Goal: Information Seeking & Learning: Learn about a topic

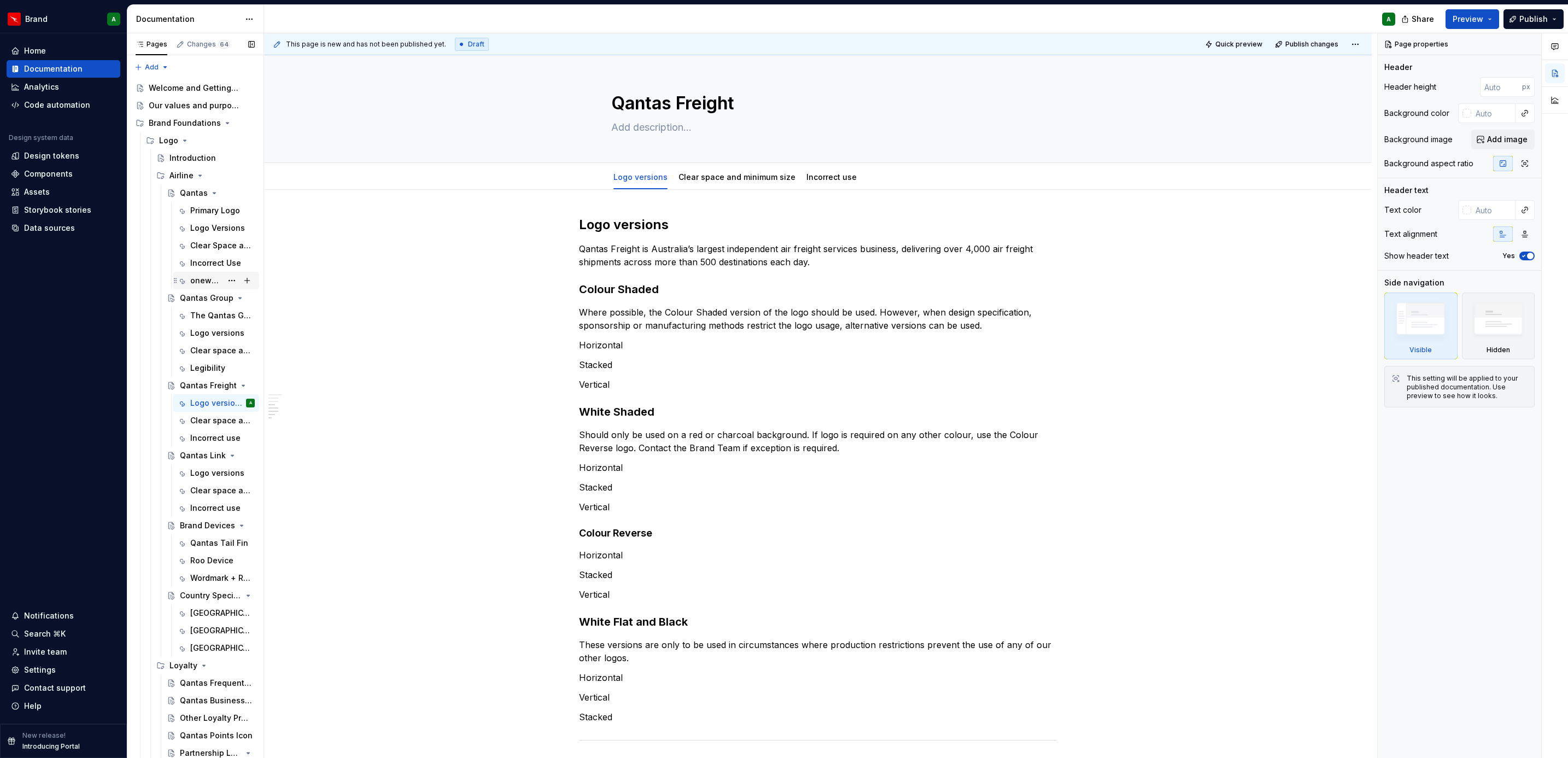
scroll to position [456, 0]
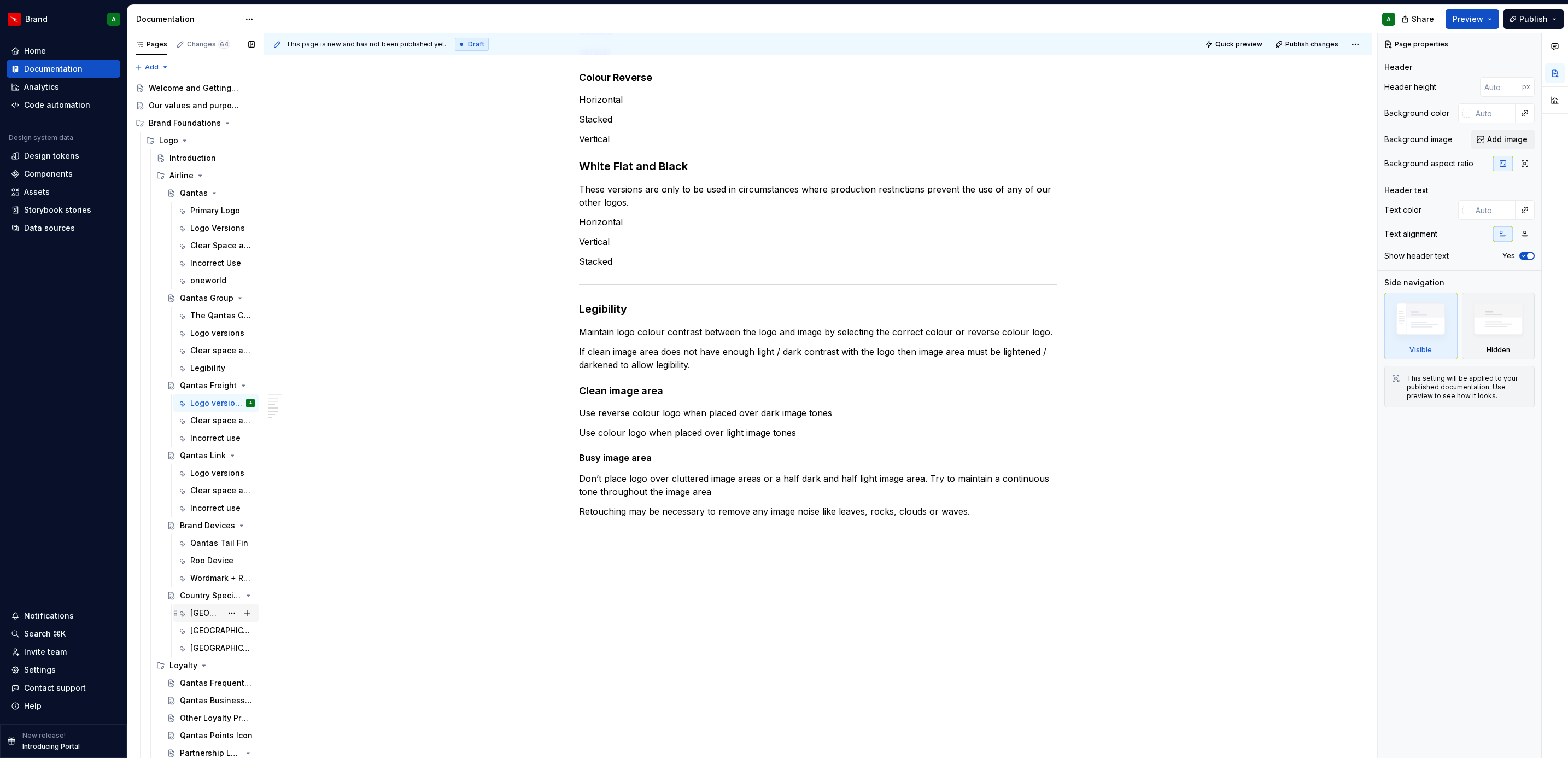
click at [191, 610] on div "[GEOGRAPHIC_DATA]" at bounding box center [206, 612] width 31 height 11
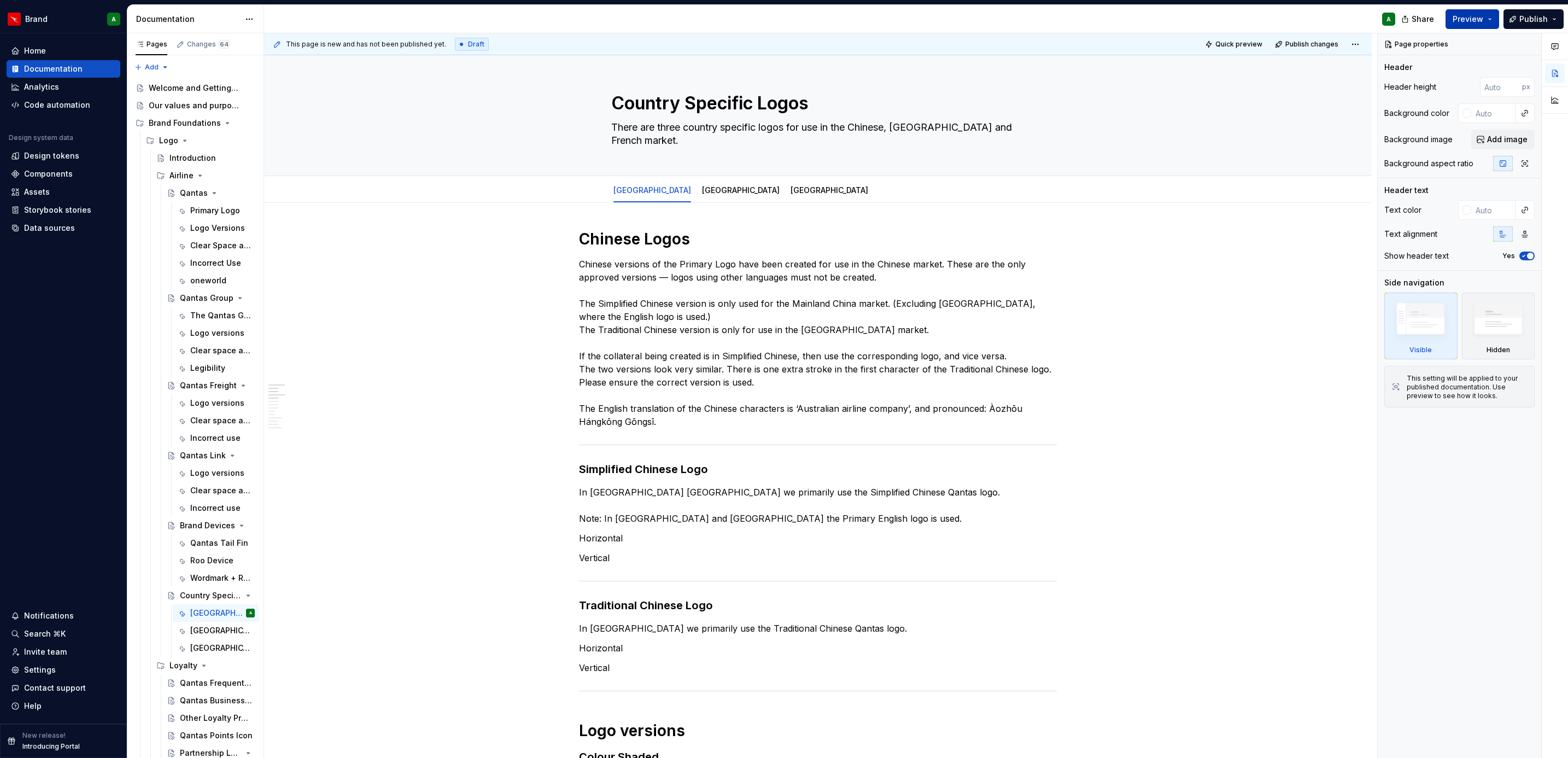
click at [1478, 21] on span "Preview" at bounding box center [1467, 19] width 30 height 11
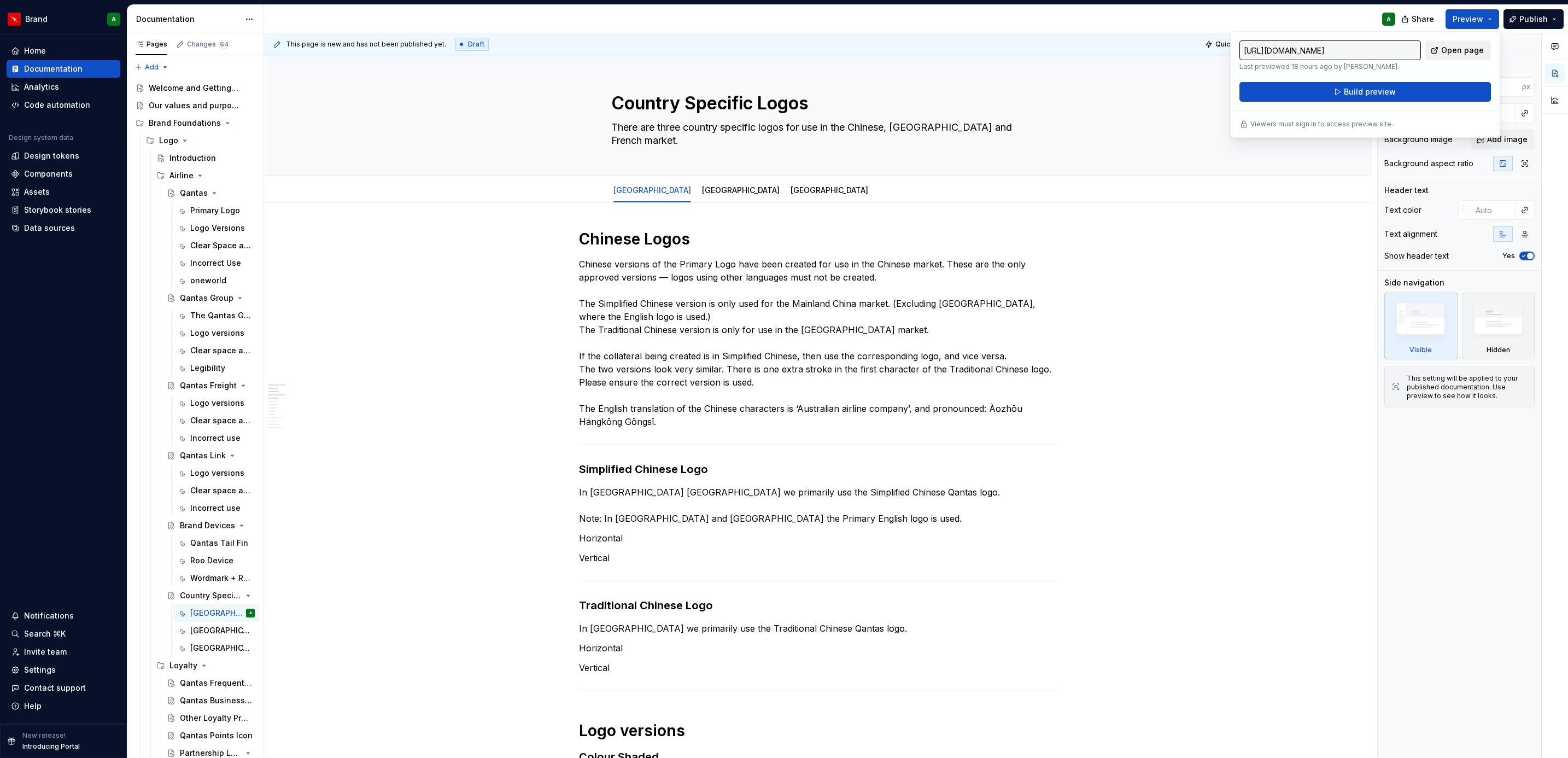
drag, startPoint x: 1478, startPoint y: 21, endPoint x: 1466, endPoint y: 53, distance: 34.2
click at [1466, 53] on span "Open page" at bounding box center [1462, 50] width 43 height 11
click at [718, 145] on textarea "There are three country specific logos for use in the Chinese, [GEOGRAPHIC_DATA…" at bounding box center [815, 133] width 413 height 30
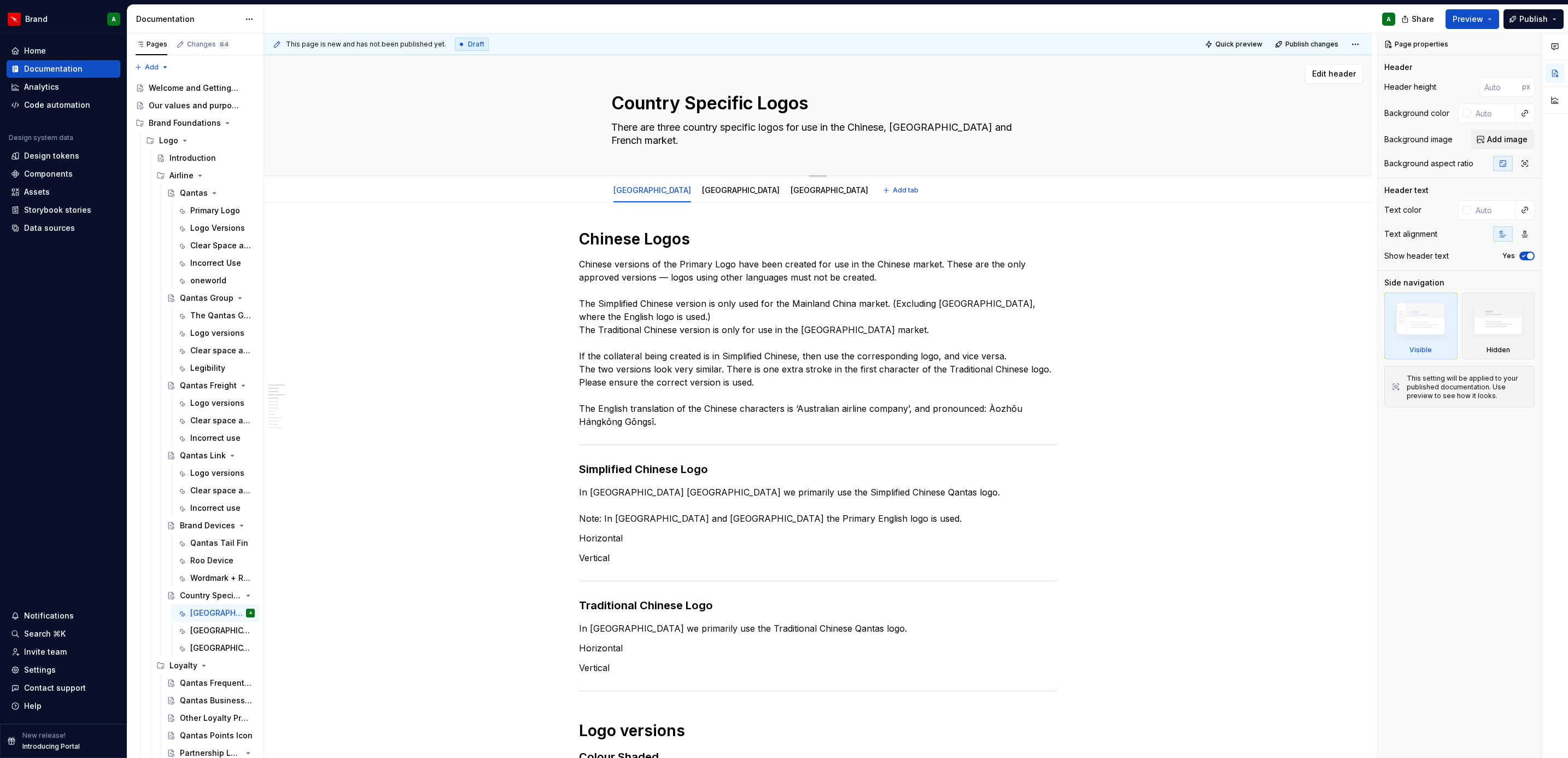
click at [718, 145] on textarea "There are three country specific logos for use in the Chinese, [GEOGRAPHIC_DATA…" at bounding box center [815, 133] width 413 height 30
type textarea "*"
type textarea "There are three country specific logos for use in the Chinese, [GEOGRAPHIC_DATA…"
type textarea "*"
type textarea "There are three country specific logos for use in the Chinese, [GEOGRAPHIC_DATA…"
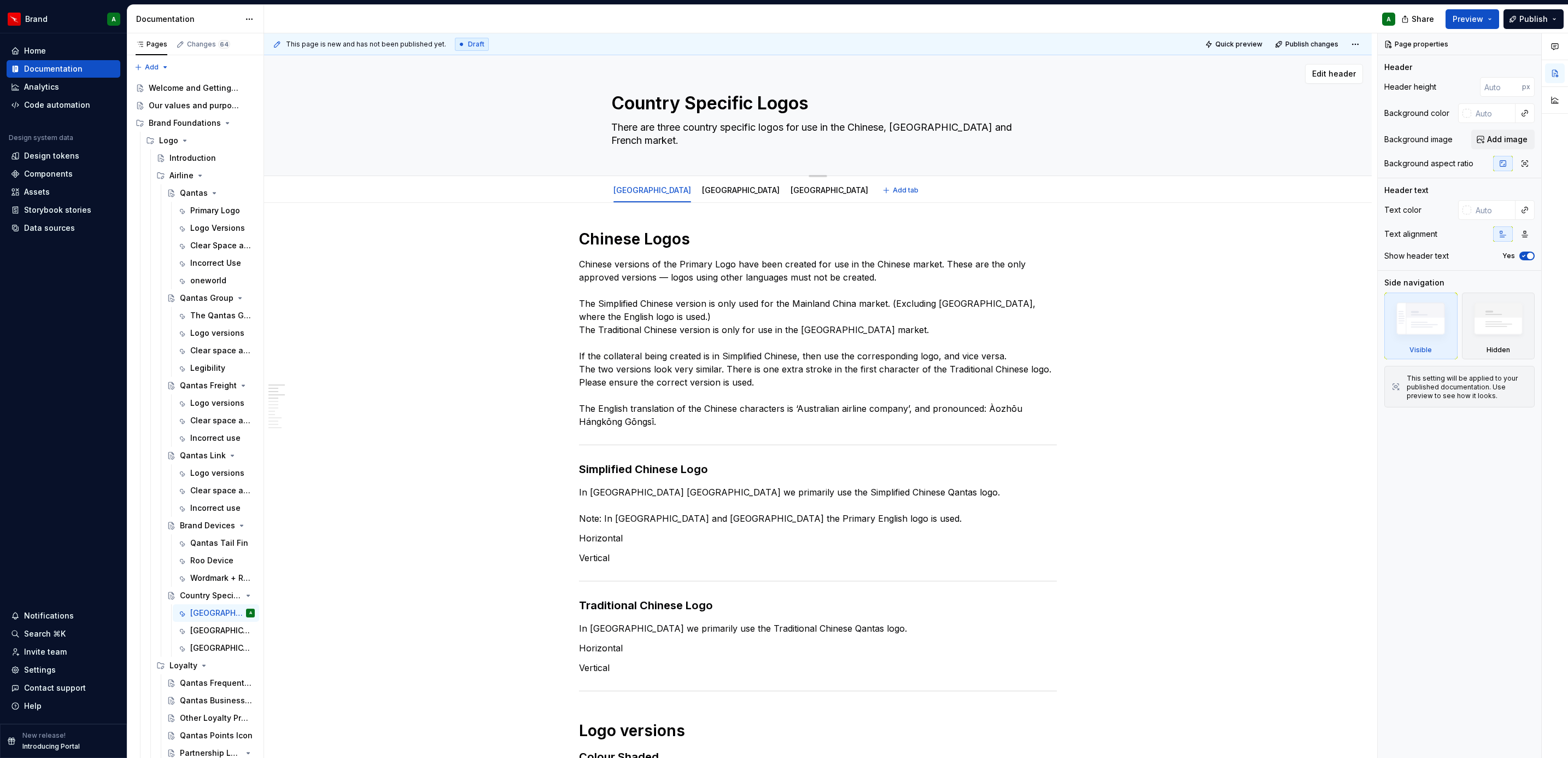
type textarea "*"
type textarea "There are three country specific logos for use in the Chinese, [GEOGRAPHIC_DATA…"
type textarea "*"
type textarea "There are three country specific logos for use in the Chinese, [GEOGRAPHIC_DATA…"
type textarea "*"
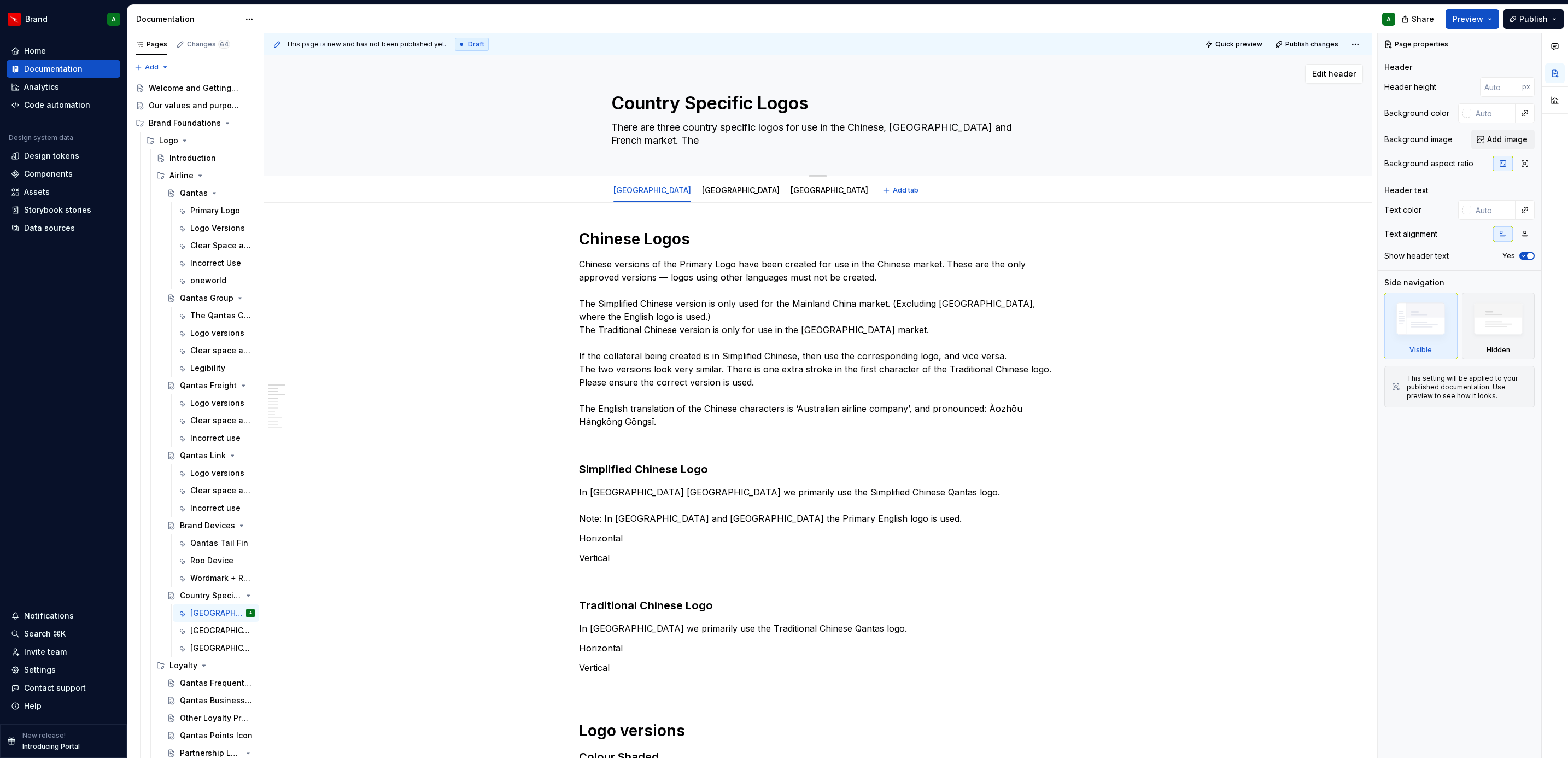
type textarea "There are three country specific logos for use in the Chinese, [GEOGRAPHIC_DATA…"
type textarea "*"
type textarea "There are three country specific logos for use in the Chinese, [GEOGRAPHIC_DATA…"
type textarea "*"
type textarea "There are three country specific logos for use in the Chinese, [GEOGRAPHIC_DATA…"
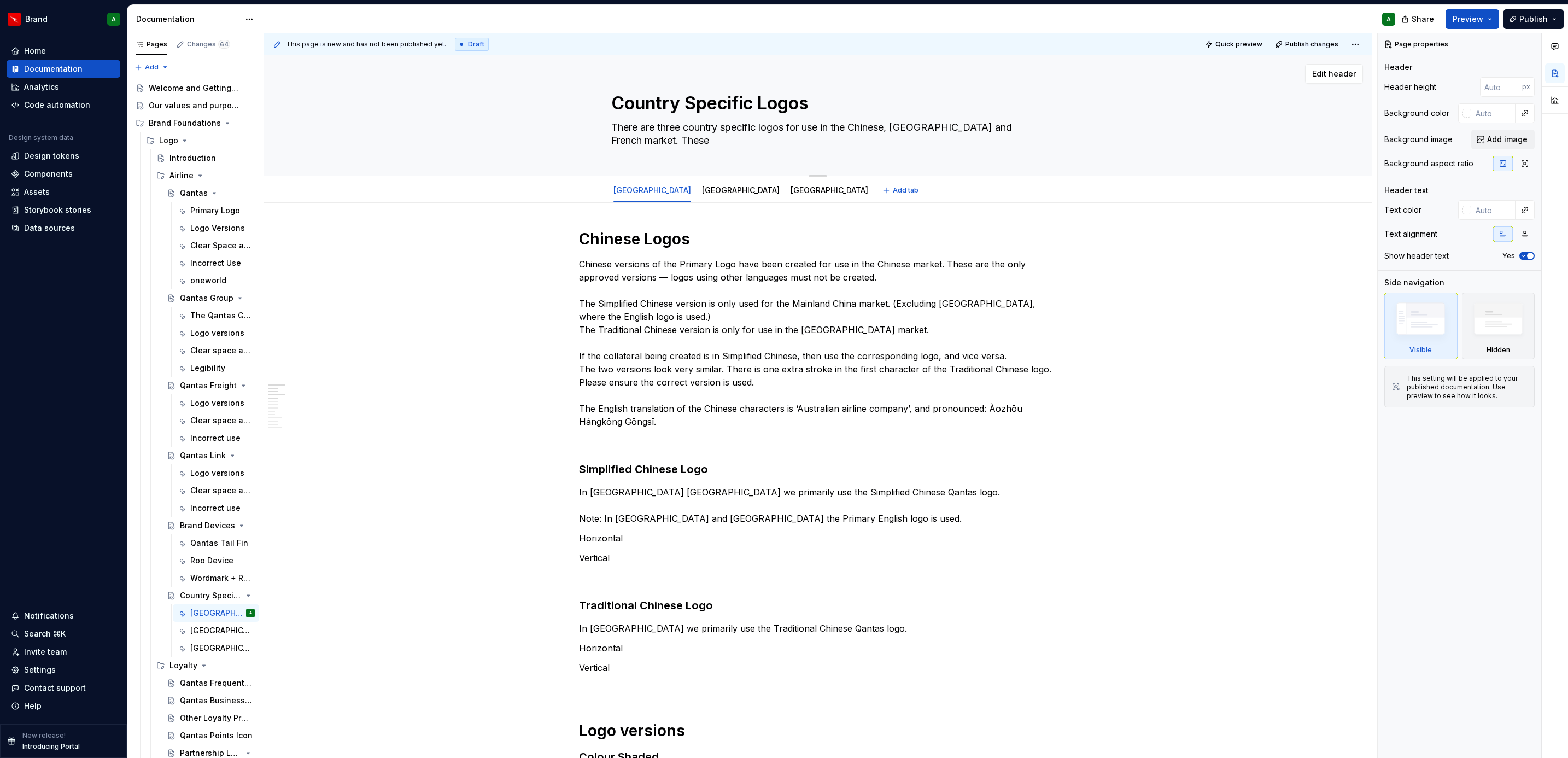
type textarea "*"
type textarea "There are three country specific logos for use in the Chinese, [GEOGRAPHIC_DATA…"
type textarea "*"
type textarea "There are three country specific logos for use in the Chinese, [GEOGRAPHIC_DATA…"
type textarea "*"
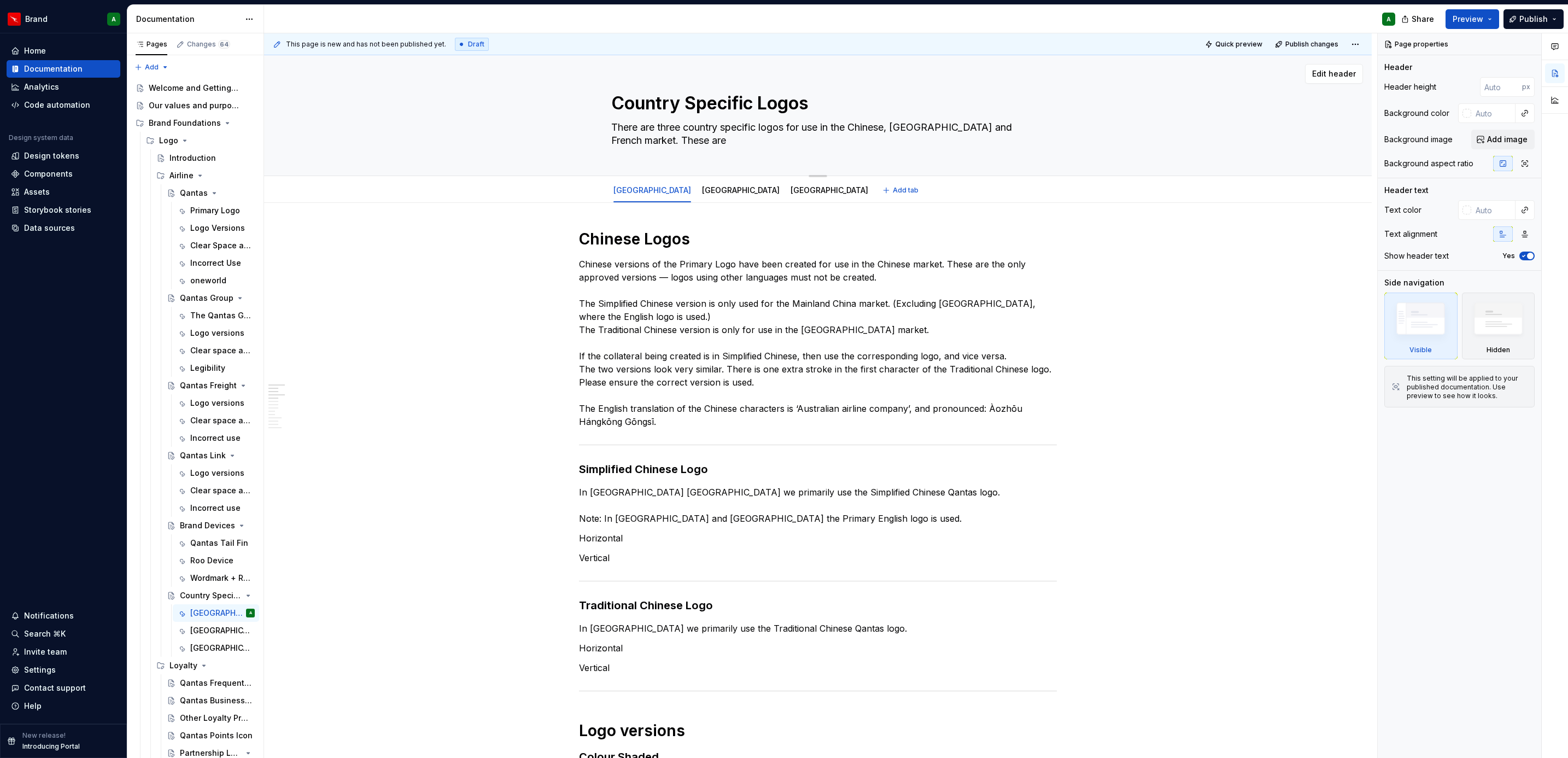
type textarea "There are three country specific logos for use in the Chinese, [GEOGRAPHIC_DATA…"
type textarea "*"
type textarea "There are three country specific logos for use in the Chinese, [GEOGRAPHIC_DATA…"
type textarea "*"
type textarea "There are three country specific logos for use in the Chinese, [GEOGRAPHIC_DATA…"
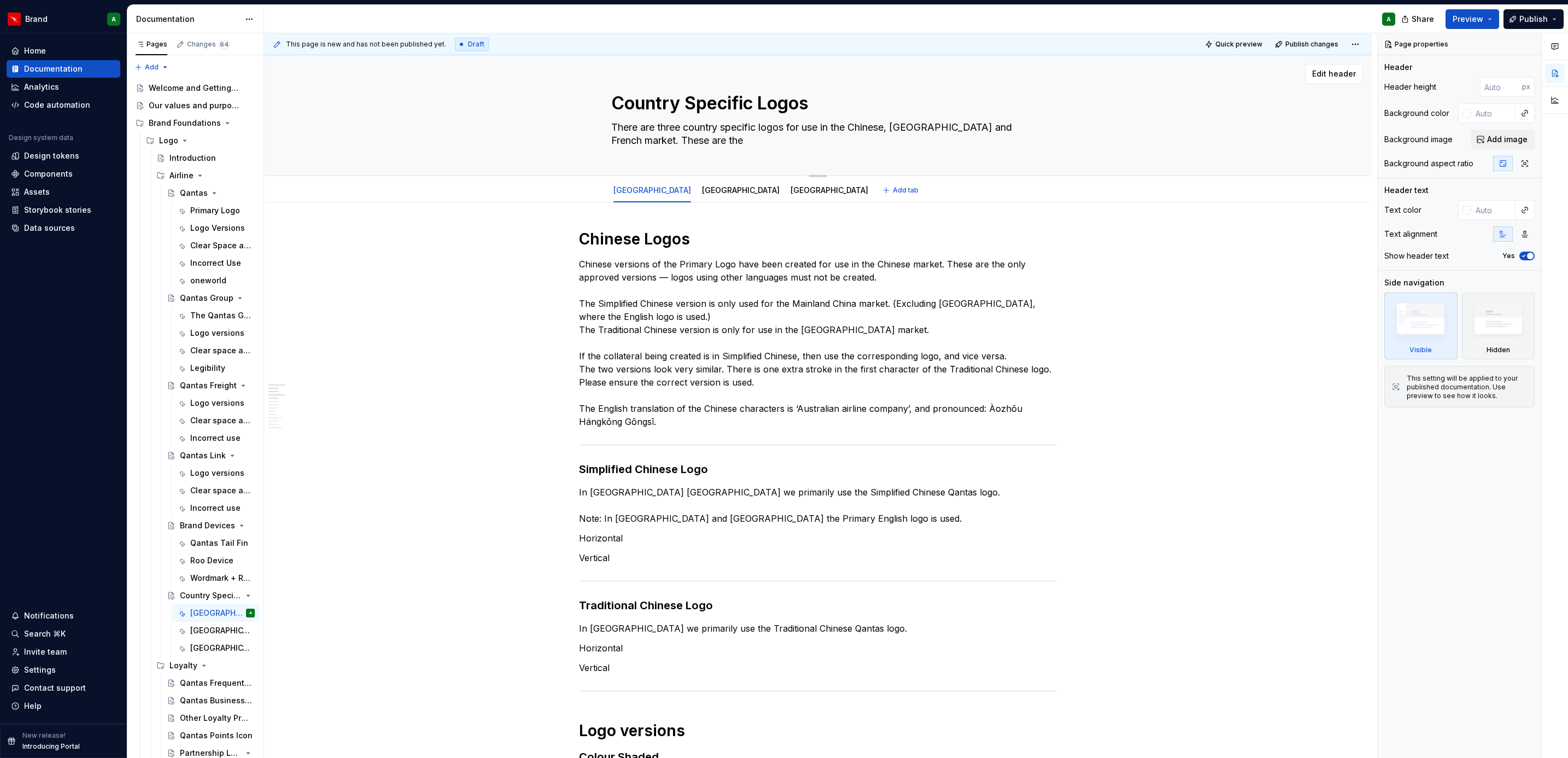
type textarea "*"
type textarea "There are three country specific logos for use in the Chinese, [GEOGRAPHIC_DATA…"
type textarea "*"
type textarea "There are three country specific logos for use in the Chinese, [GEOGRAPHIC_DATA…"
type textarea "*"
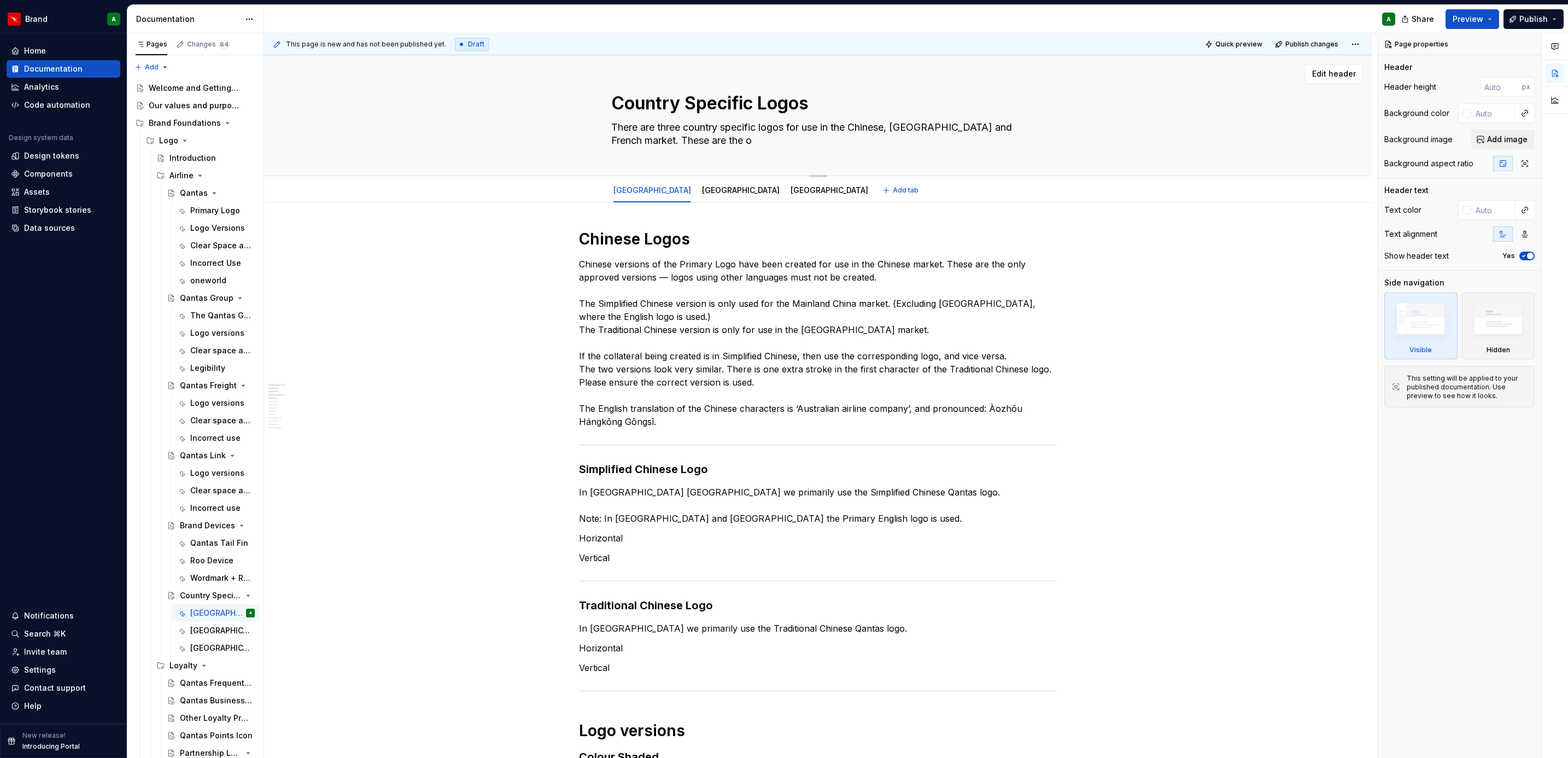
type textarea "There are three country specific logos for use in the Chinese, [GEOGRAPHIC_DATA…"
type textarea "*"
type textarea "There are three country specific logos for use in the Chinese, [GEOGRAPHIC_DATA…"
type textarea "*"
type textarea "There are three country specific logos for use in the Chinese, [GEOGRAPHIC_DATA…"
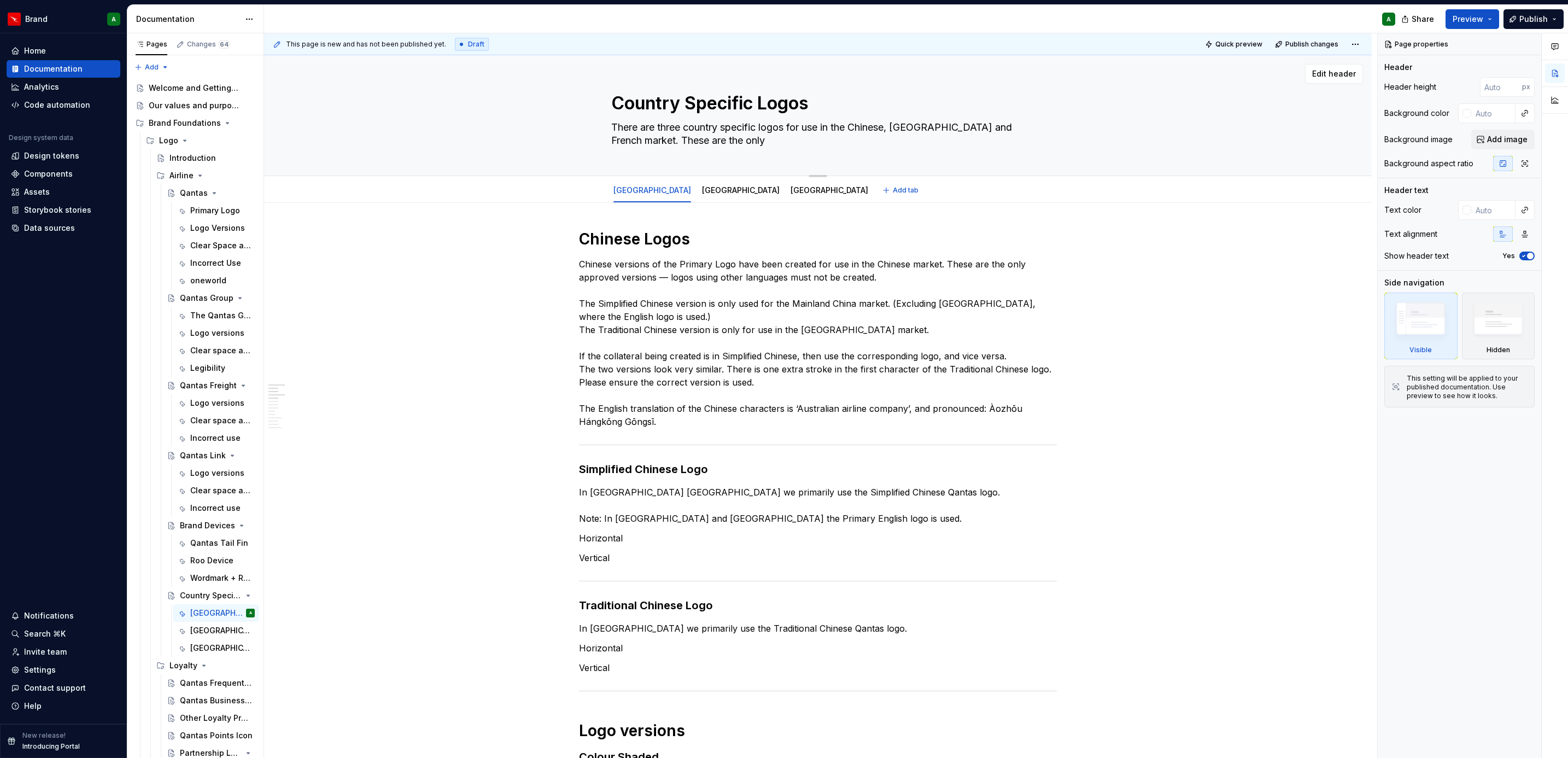
type textarea "*"
type textarea "There are three country specific logos for use in the Chinese, [GEOGRAPHIC_DATA…"
type textarea "*"
type textarea "There are three country specific logos for use in the Chinese, [GEOGRAPHIC_DATA…"
type textarea "*"
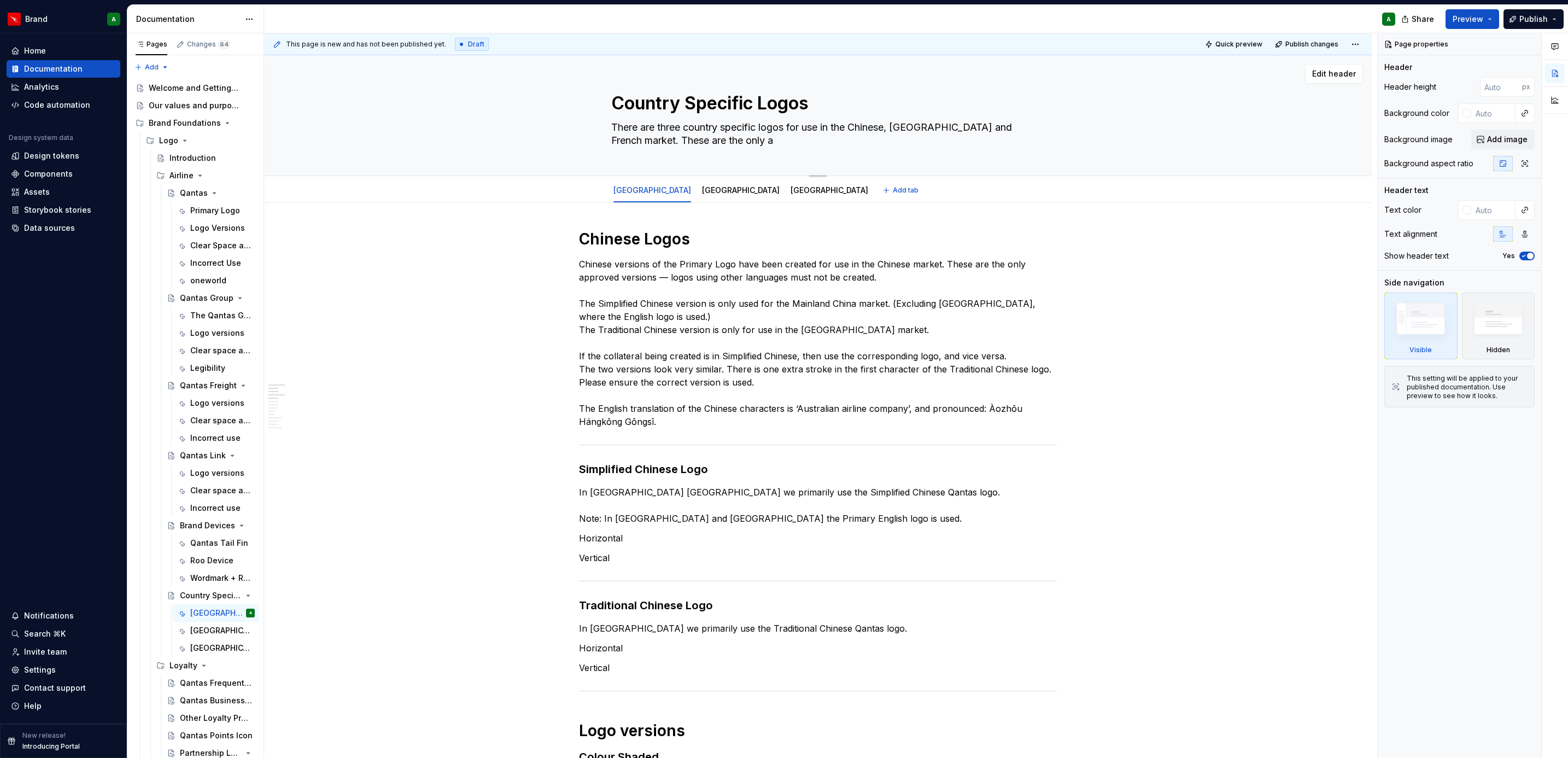
type textarea "There are three country specific logos for use in the Chinese, [GEOGRAPHIC_DATA…"
type textarea "*"
type textarea "There are three country specific logos for use in the Chinese, [GEOGRAPHIC_DATA…"
type textarea "*"
type textarea "There are three country specific logos for use in the Chinese, [GEOGRAPHIC_DATA…"
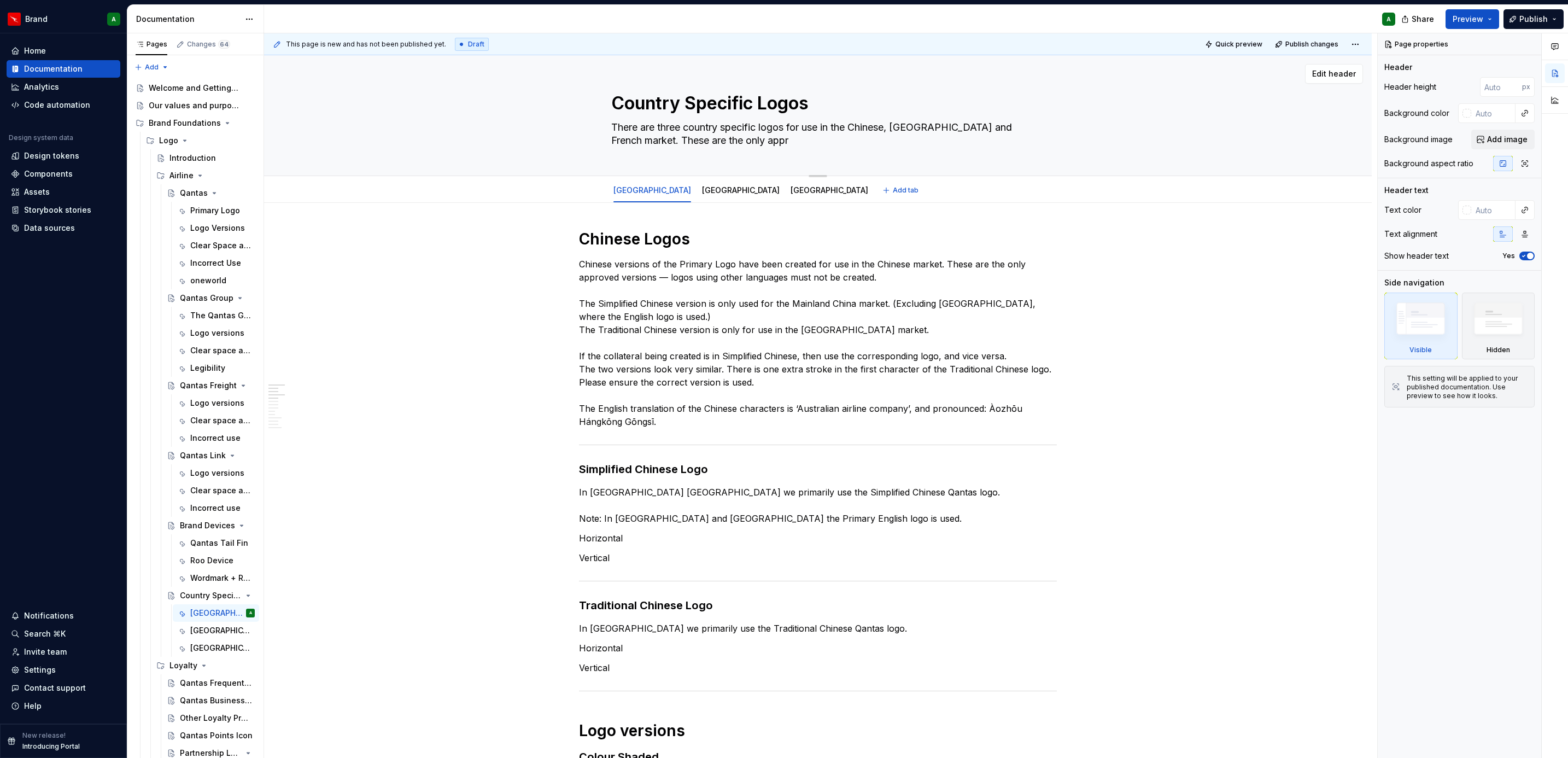
type textarea "*"
type textarea "There are three country specific logos for use in the Chinese, [GEOGRAPHIC_DATA…"
type textarea "*"
type textarea "There are three country specific logos for use in the Chinese, [GEOGRAPHIC_DATA…"
type textarea "*"
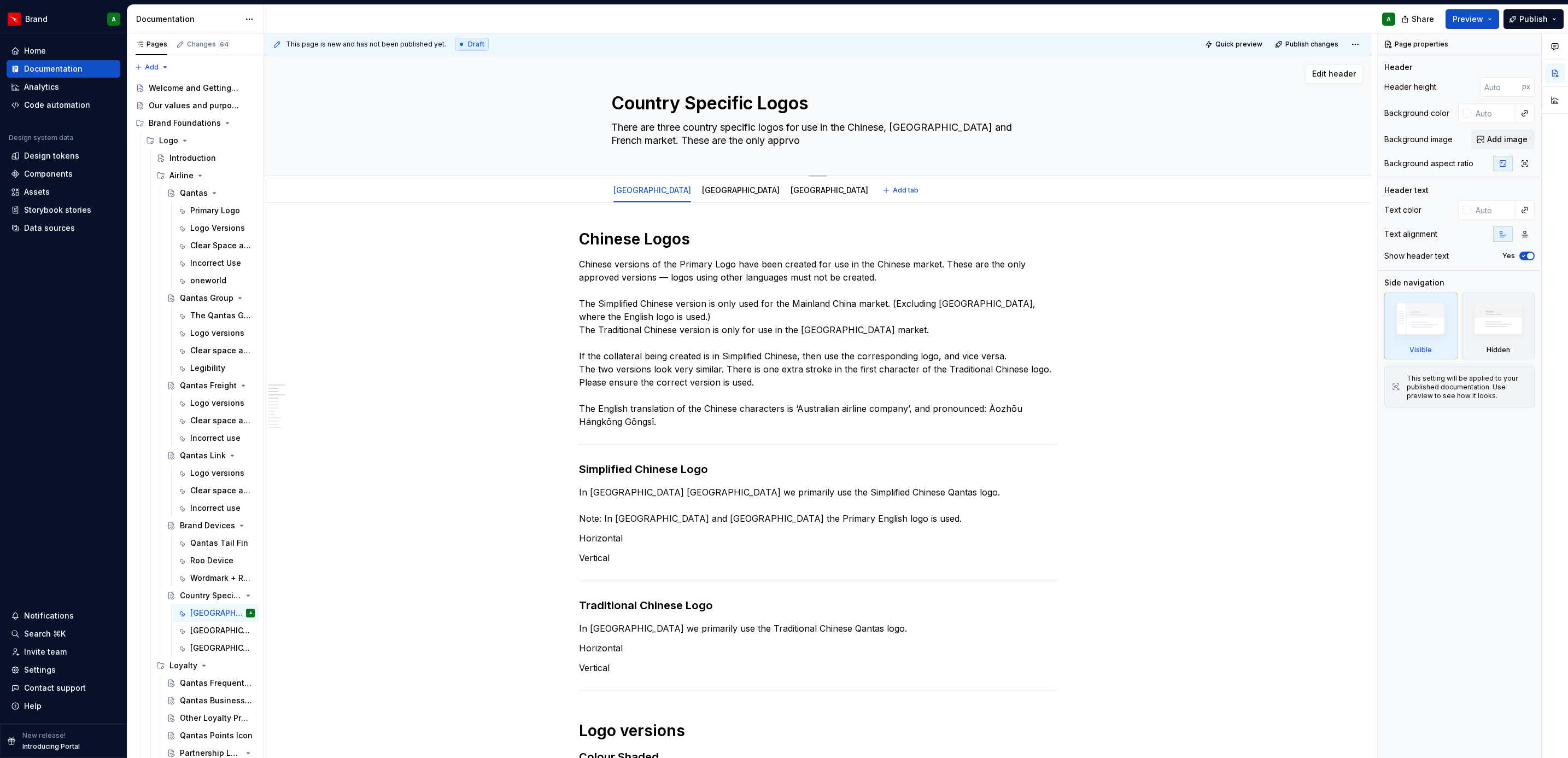
type textarea "There are three country specific logos for use in the Chinese, [GEOGRAPHIC_DATA…"
type textarea "*"
type textarea "There are three country specific logos for use in the Chinese, [GEOGRAPHIC_DATA…"
type textarea "*"
type textarea "There are three country specific logos for use in the Chinese, [GEOGRAPHIC_DATA…"
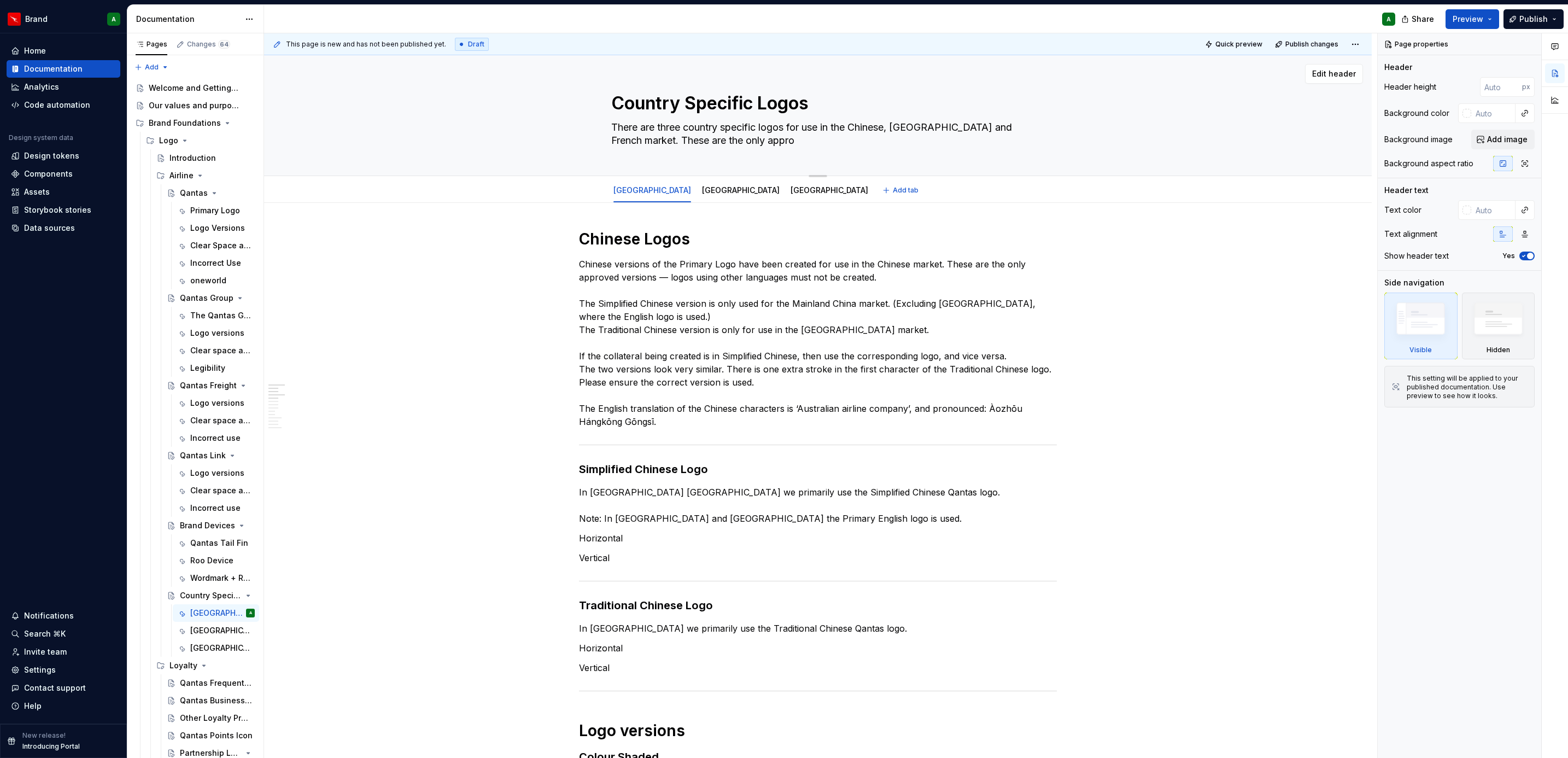
type textarea "*"
type textarea "There are three country specific logos for use in the Chinese, [GEOGRAPHIC_DATA…"
type textarea "*"
type textarea "There are three country specific logos for use in the Chinese, [GEOGRAPHIC_DATA…"
type textarea "*"
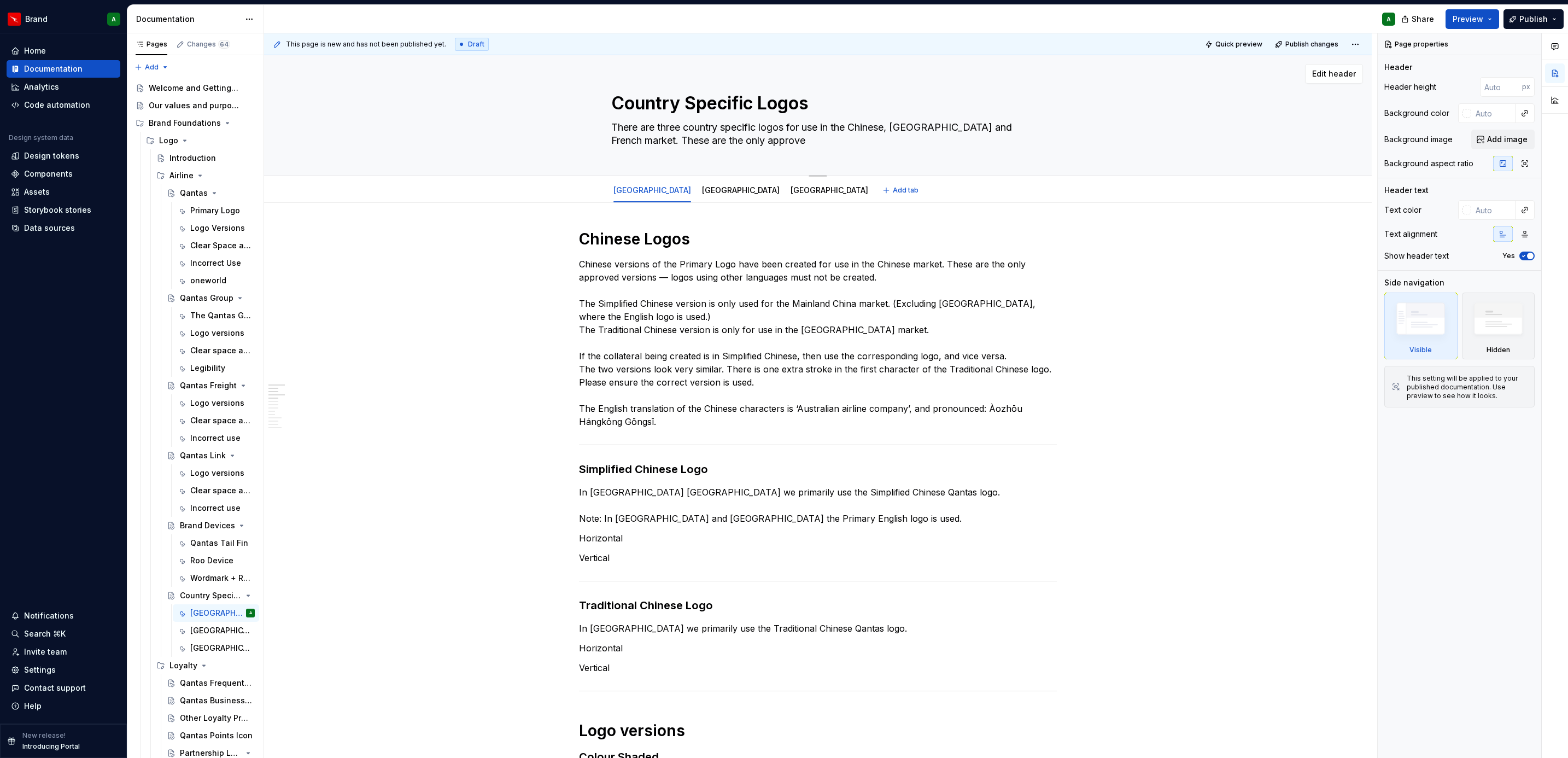
type textarea "There are three country specific logos for use in the Chinese, [GEOGRAPHIC_DATA…"
type textarea "*"
type textarea "There are three country specific logos for use in the Chinese, [GEOGRAPHIC_DATA…"
type textarea "*"
type textarea "There are three country specific logos for use in the Chinese, [GEOGRAPHIC_DATA…"
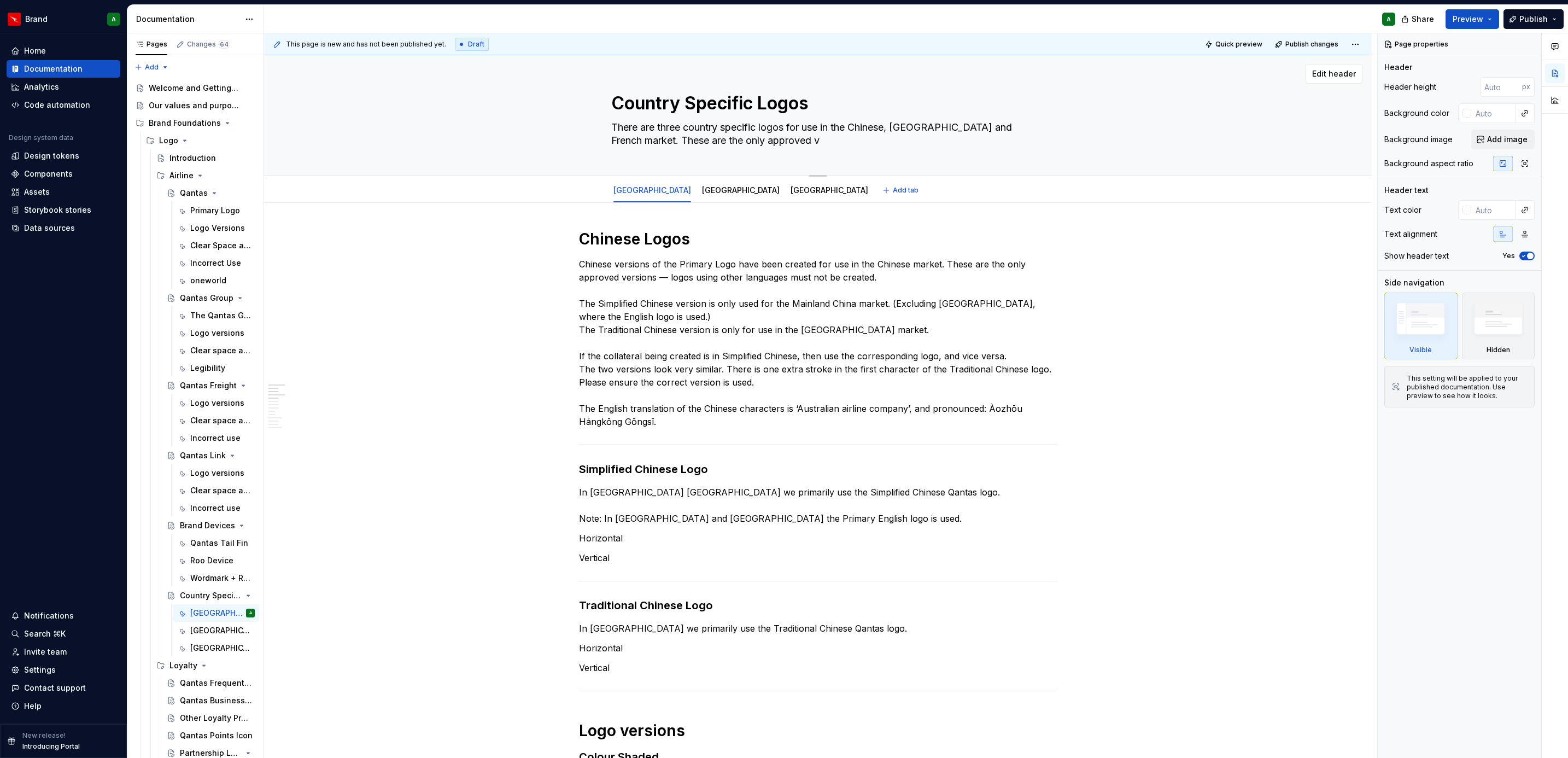
type textarea "*"
type textarea "There are three country specific logos for use in the Chinese, [GEOGRAPHIC_DATA…"
type textarea "*"
type textarea "There are three country specific logos for use in the Chinese, [GEOGRAPHIC_DATA…"
type textarea "*"
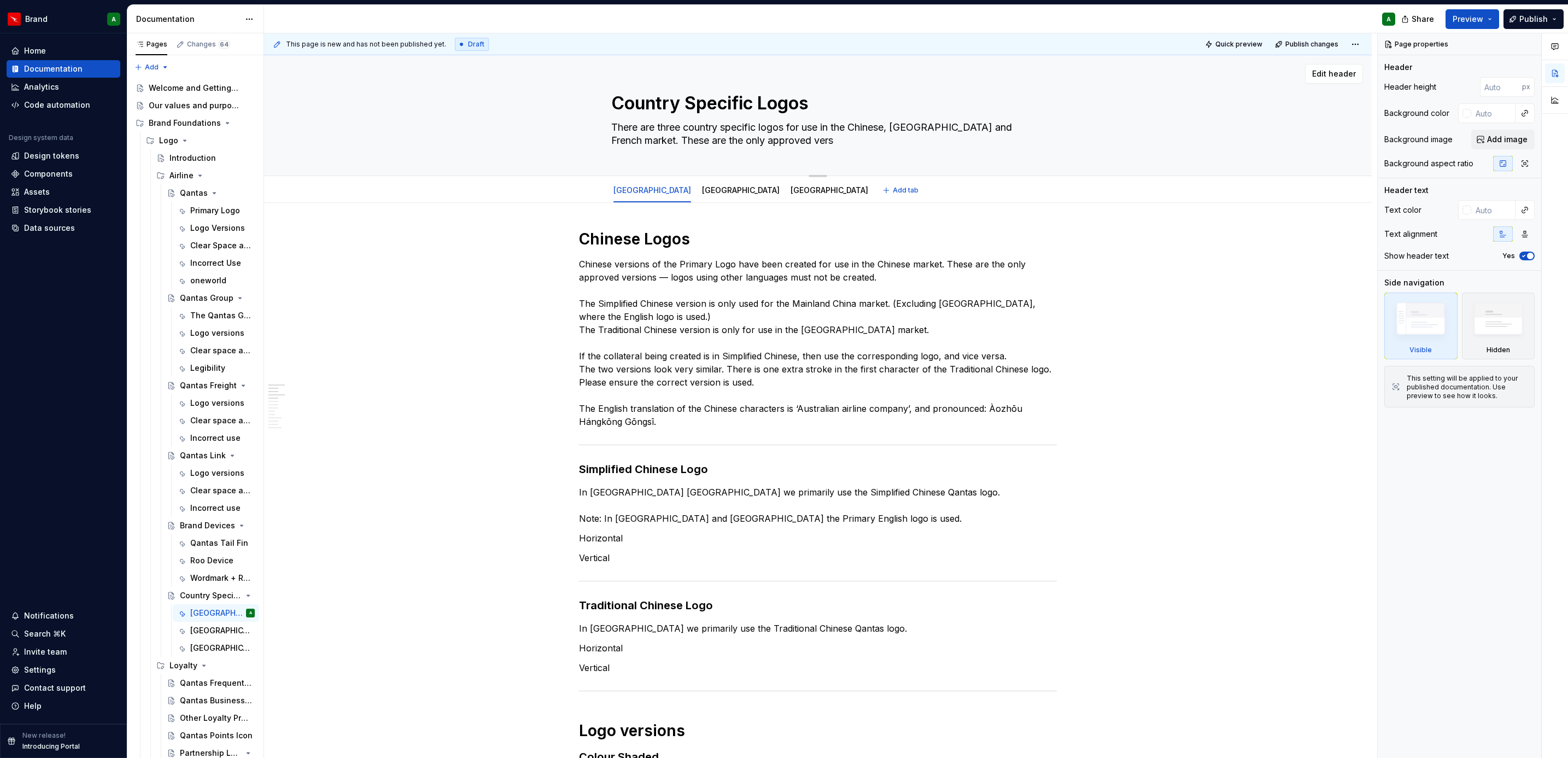
type textarea "There are three country specific logos for use in the Chinese, [GEOGRAPHIC_DATA…"
type textarea "*"
type textarea "There are three country specific logos for use in the Chinese, [GEOGRAPHIC_DATA…"
type textarea "*"
type textarea "There are three country specific logos for use in the Chinese, [GEOGRAPHIC_DATA…"
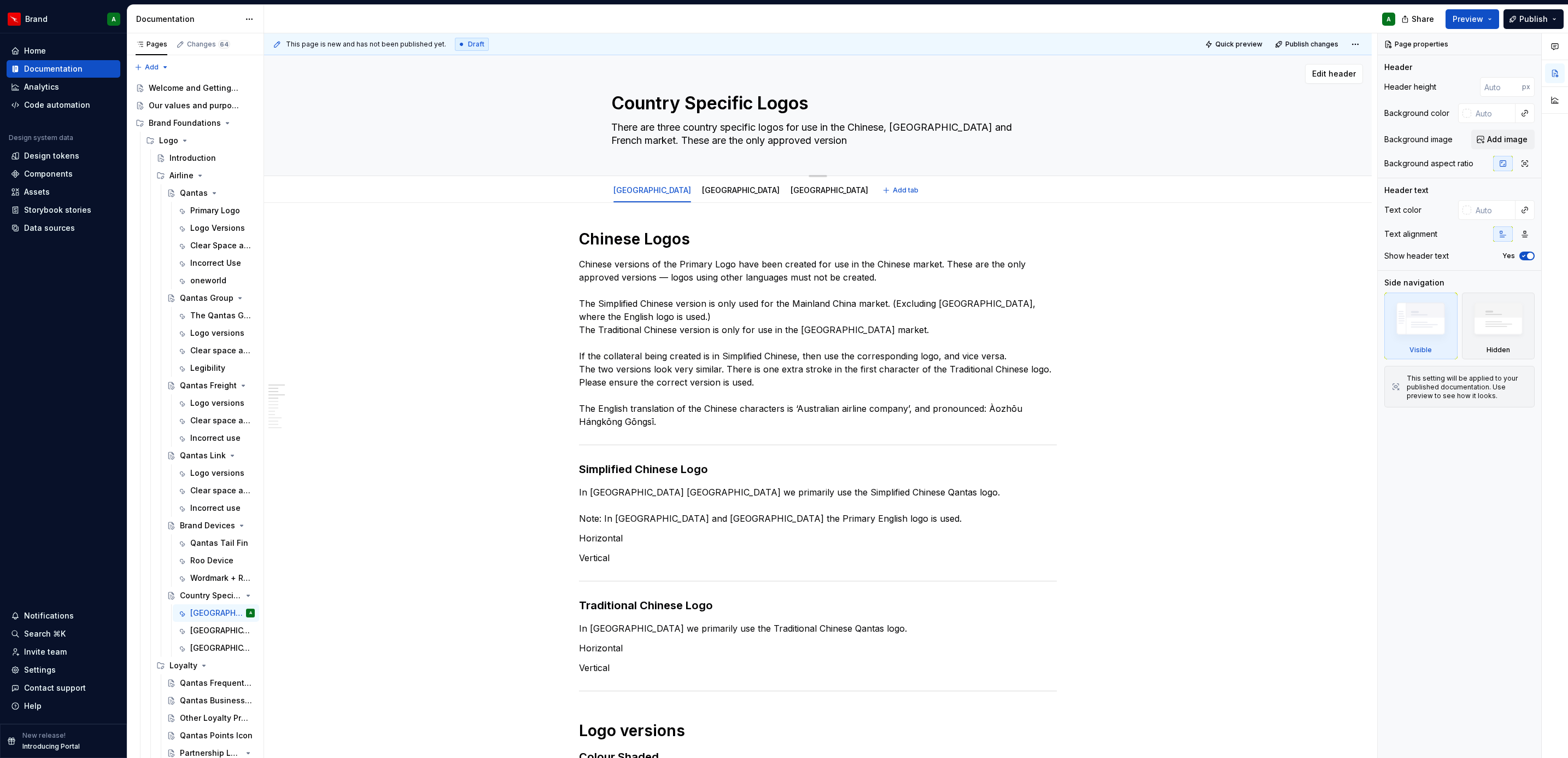
type textarea "*"
type textarea "There are three country specific logos for use in the Chinese, [GEOGRAPHIC_DATA…"
type textarea "*"
type textarea "There are three country specific logos for use in the Chinese, [GEOGRAPHIC_DATA…"
type textarea "*"
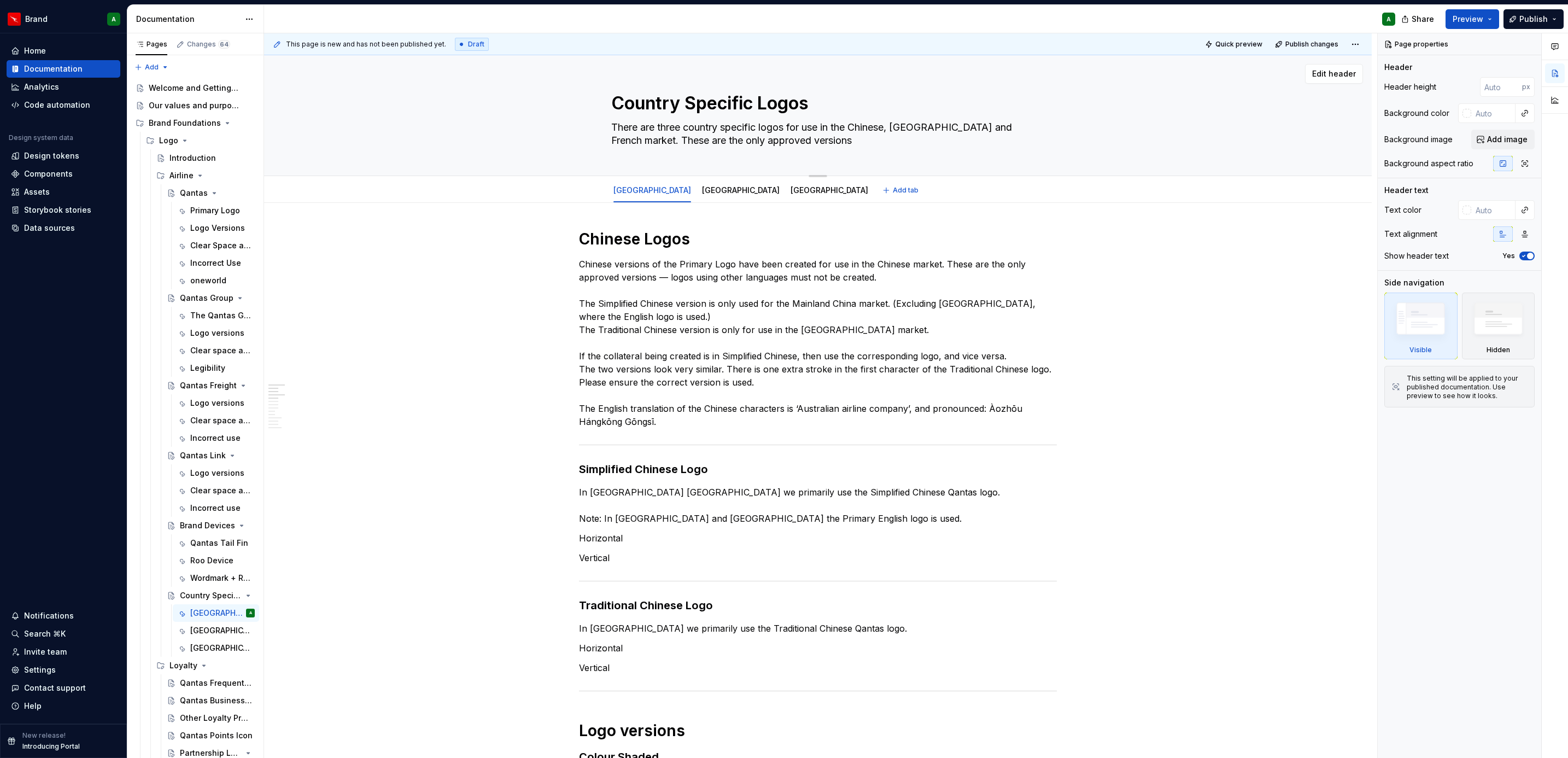
type textarea "There are three country specific logos for use in the Chinese, [GEOGRAPHIC_DATA…"
type textarea "*"
type textarea "There are three country specific logos for use in the Chinese, [GEOGRAPHIC_DATA…"
type textarea "*"
type textarea "There are three country specific logos for use in the Chinese, [GEOGRAPHIC_DATA…"
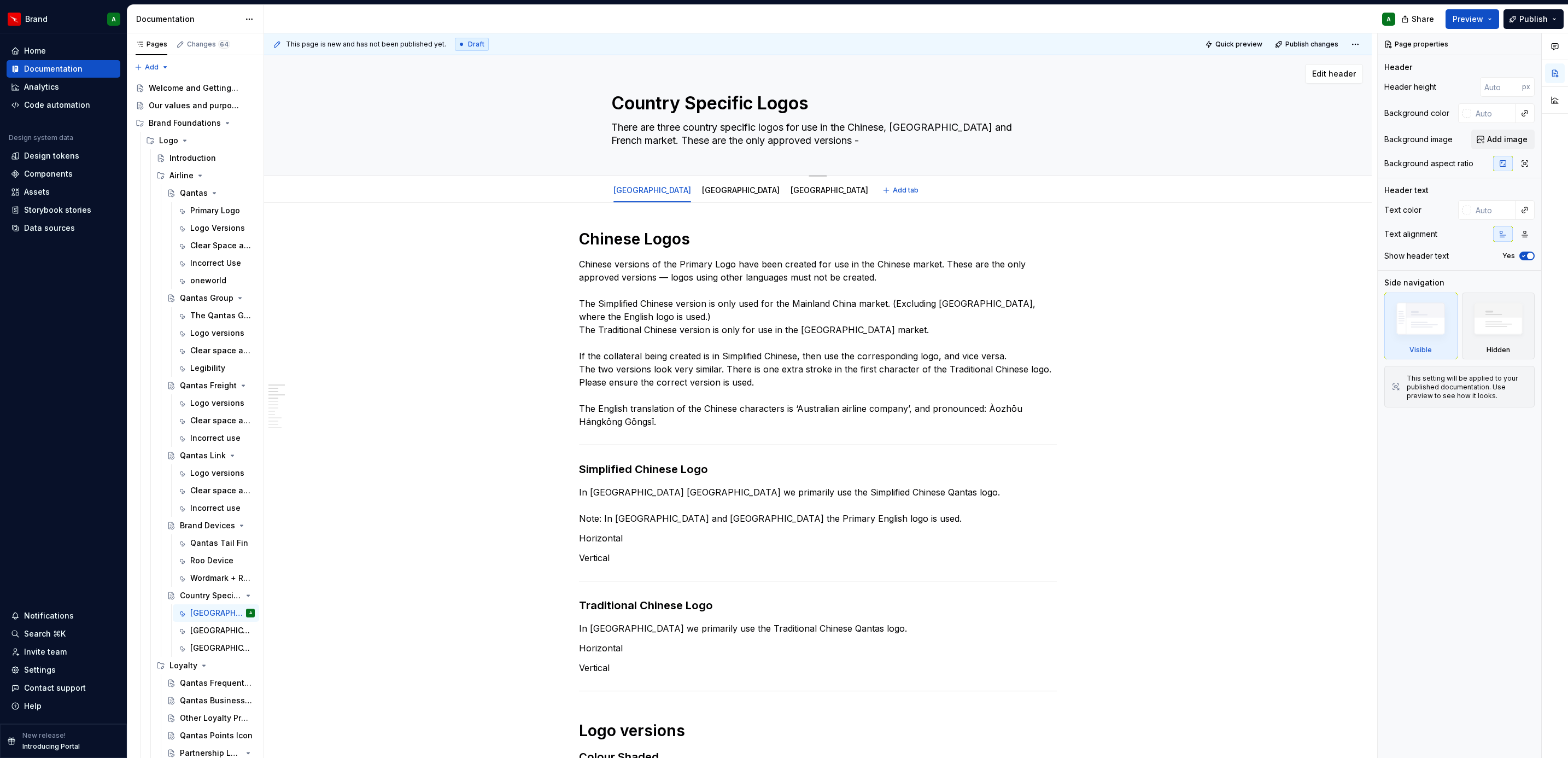
type textarea "*"
type textarea "There are three country specific logos for use in the Chinese, [GEOGRAPHIC_DATA…"
type textarea "*"
type textarea "There are three country specific logos for use in the Chinese, [GEOGRAPHIC_DATA…"
type textarea "*"
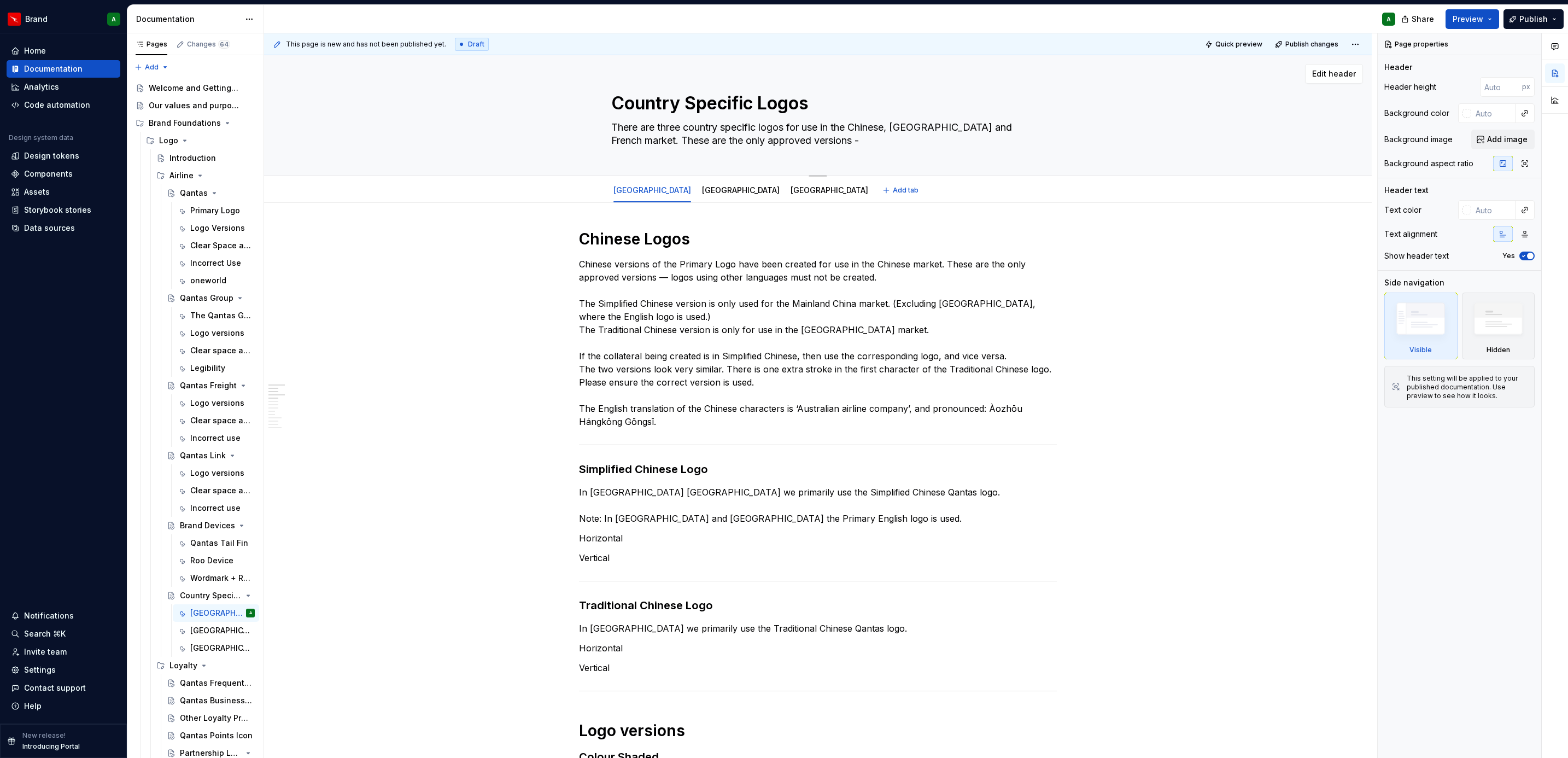
type textarea "There are three country specific logos for use in the Chinese, [GEOGRAPHIC_DATA…"
type textarea "*"
type textarea "There are three country specific logos for use in the Chinese, [GEOGRAPHIC_DATA…"
type textarea "*"
type textarea "There are three country specific logos for use in the Chinese, [GEOGRAPHIC_DATA…"
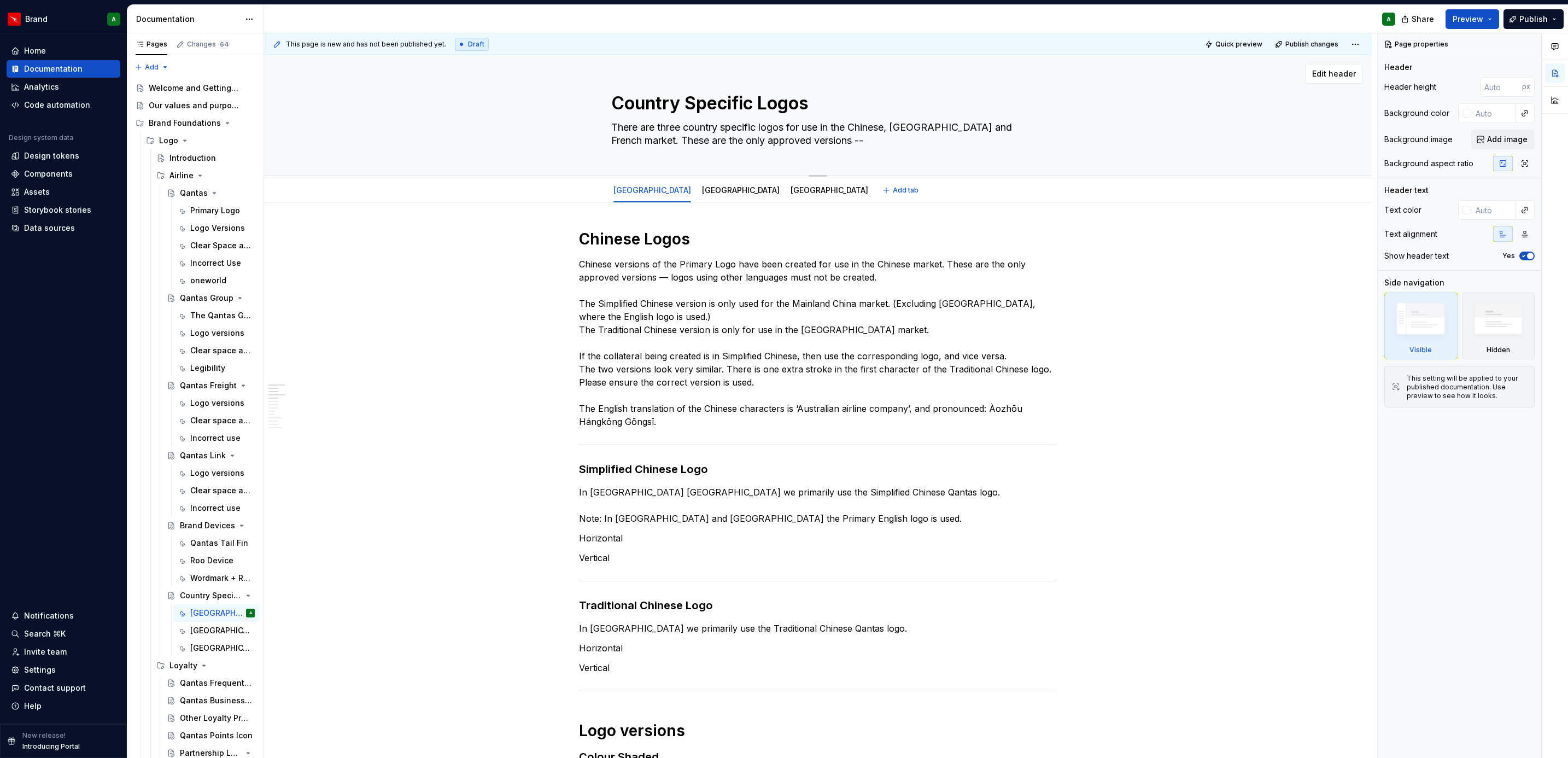
type textarea "*"
type textarea "There are three country specific logos for use in the Chinese, [GEOGRAPHIC_DATA…"
type textarea "*"
type textarea "There are three country specific logos for use in the Chinese, [GEOGRAPHIC_DATA…"
type textarea "*"
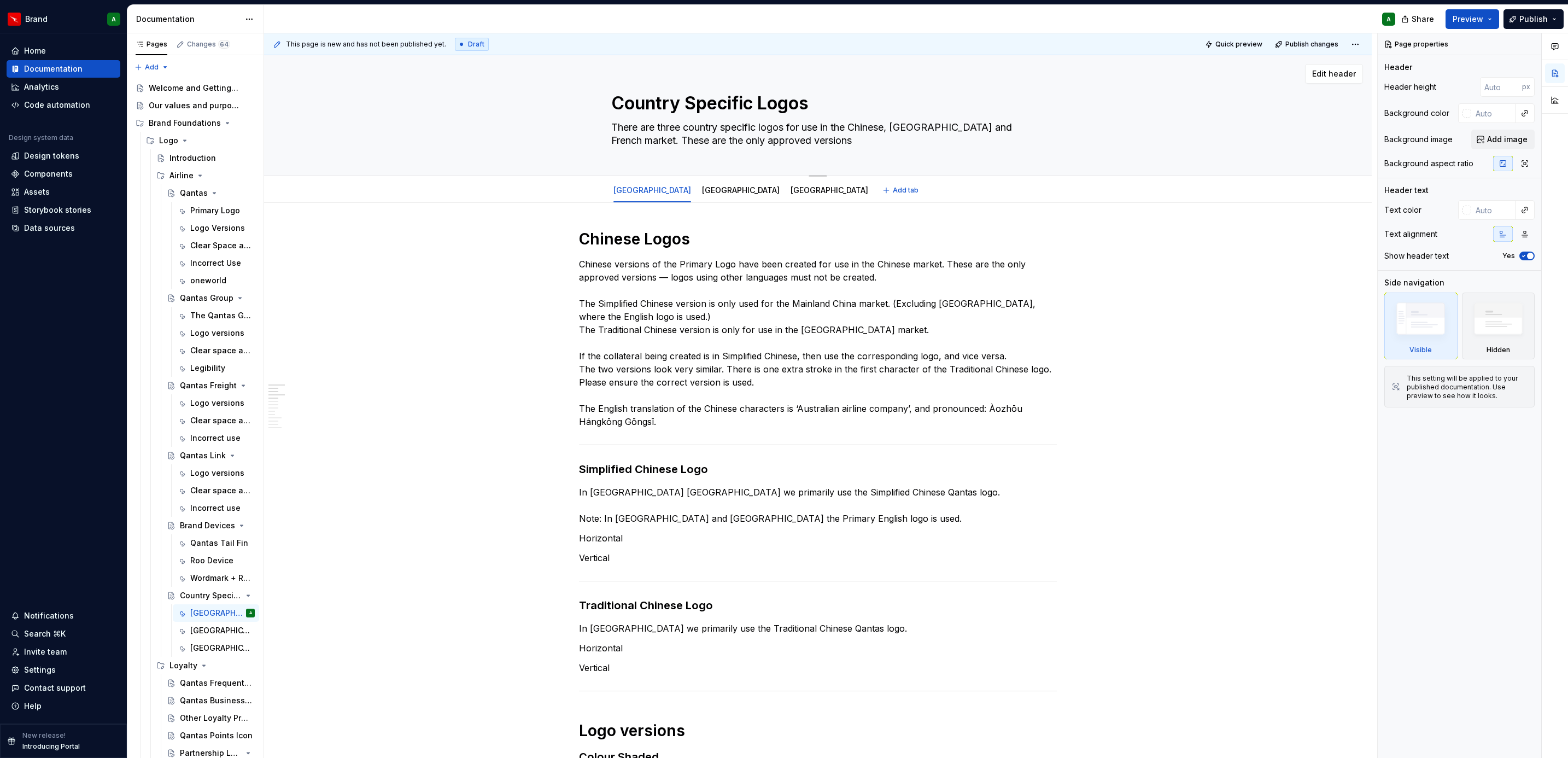
type textarea "There are three country specific logos for use in the Chinese, [GEOGRAPHIC_DATA…"
type textarea "*"
type textarea "There are three country specific logos for use in the Chinese, [GEOGRAPHIC_DATA…"
type textarea "*"
type textarea "There are three country specific logos for use in the Chinese, [GEOGRAPHIC_DATA…"
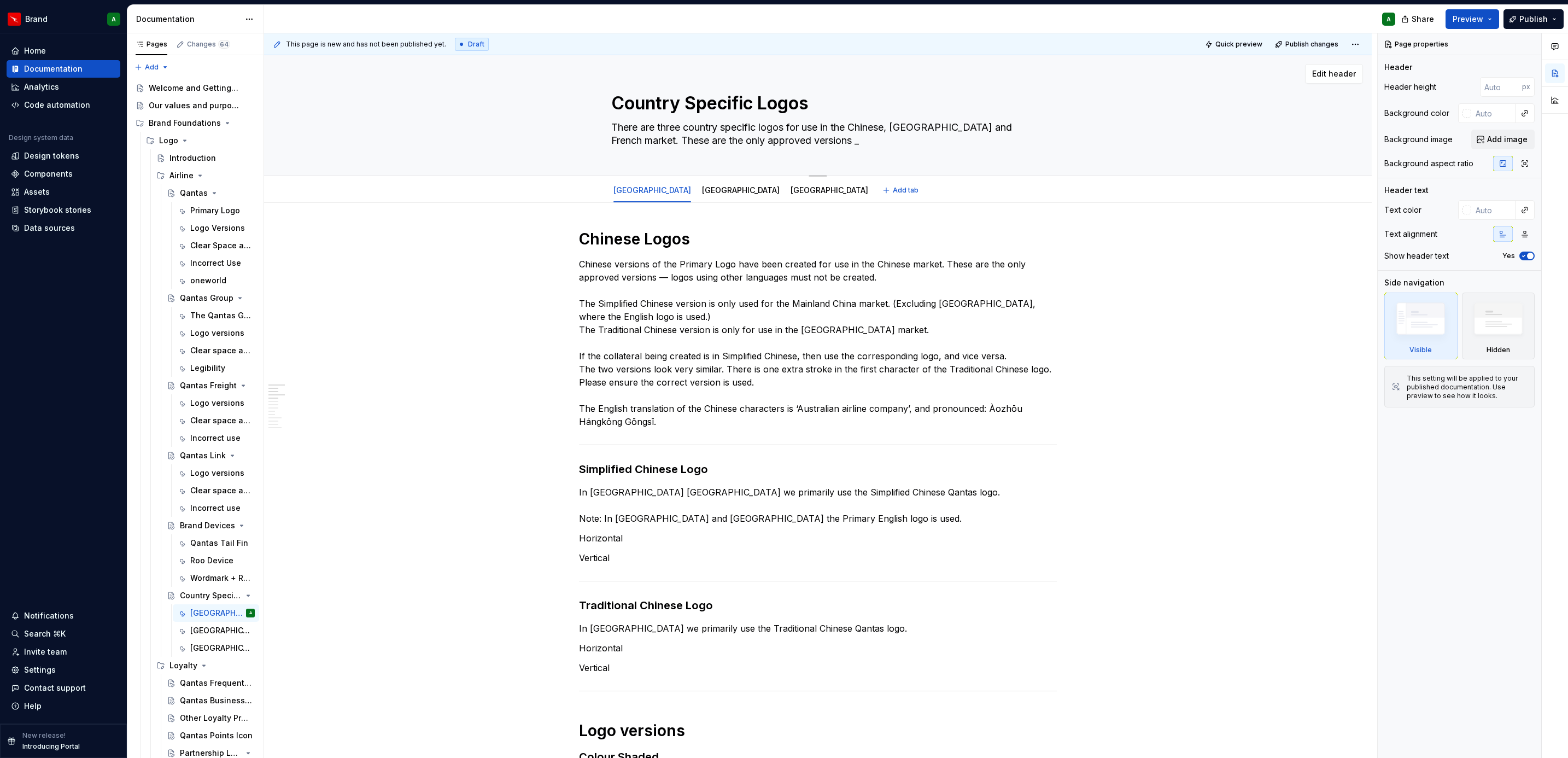
type textarea "*"
type textarea "There are three country specific logos for use in the Chinese, [GEOGRAPHIC_DATA…"
type textarea "*"
type textarea "There are three country specific logos for use in the Chinese, [GEOGRAPHIC_DATA…"
click at [833, 135] on textarea "There are three country specific logos for use in the Chinese, [GEOGRAPHIC_DATA…" at bounding box center [815, 133] width 413 height 30
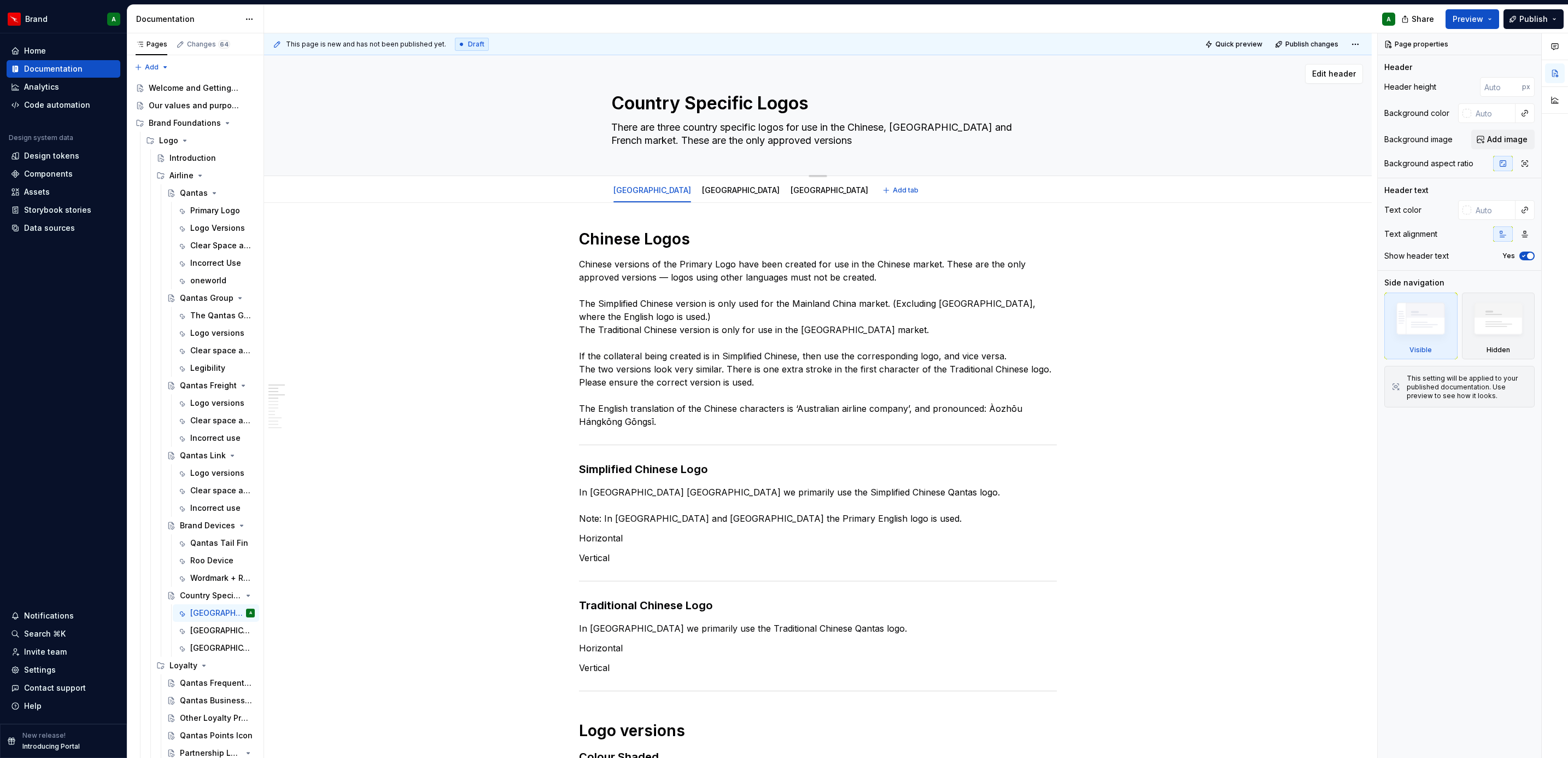
paste textarea "— logos using other languages must not be created."
type textarea "*"
type textarea "There are three country specific logos for use in the Chinese, [GEOGRAPHIC_DATA…"
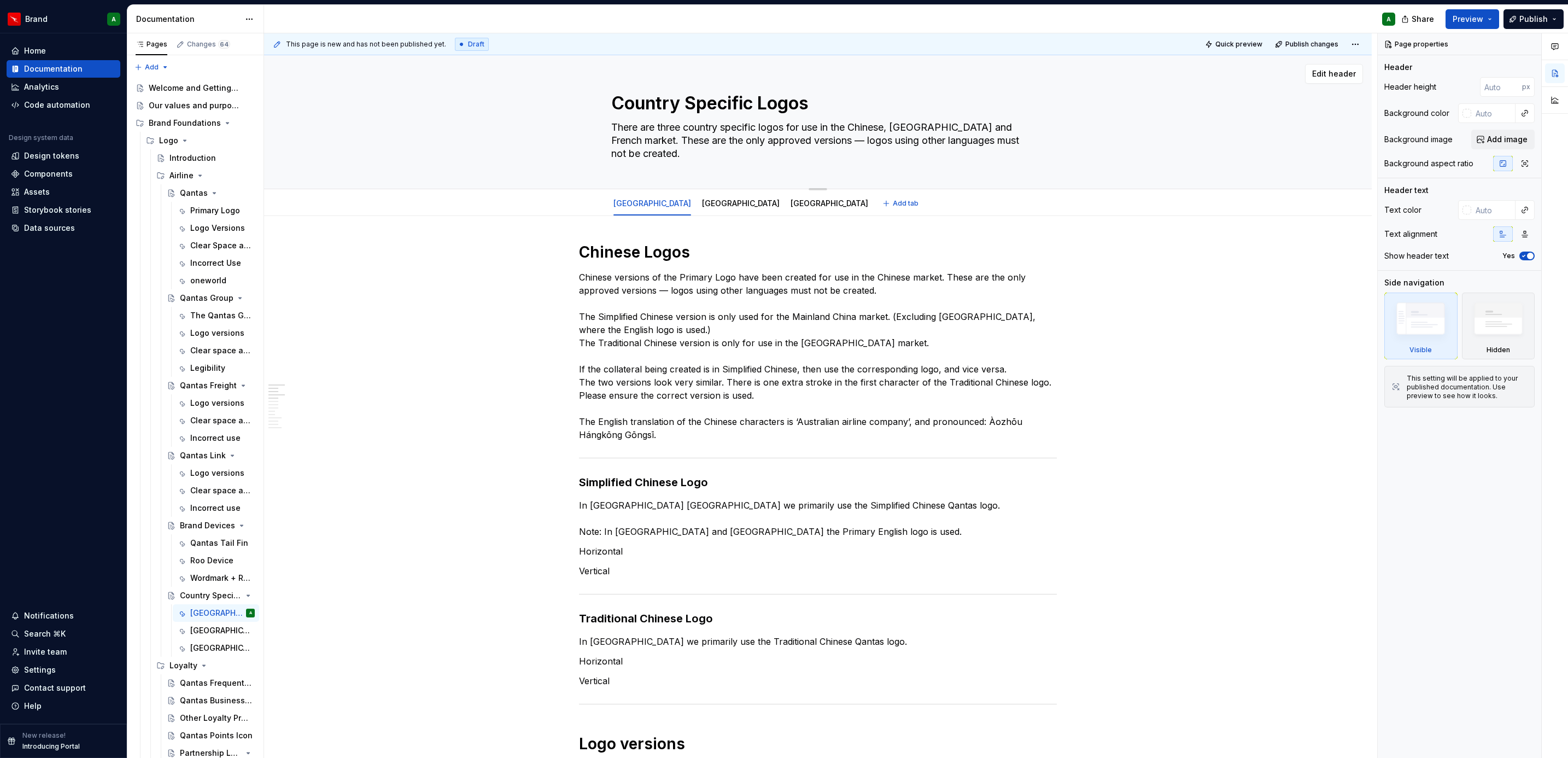
click at [833, 135] on textarea "There are three country specific logos for use in the Chinese, [GEOGRAPHIC_DATA…" at bounding box center [815, 140] width 413 height 44
click at [851, 161] on textarea "There are three country specific logos for use in the Chinese, [GEOGRAPHIC_DATA…" at bounding box center [815, 140] width 413 height 44
type textarea "*"
type textarea "There are three country specific logos for use in the Chinese, [GEOGRAPHIC_DATA…"
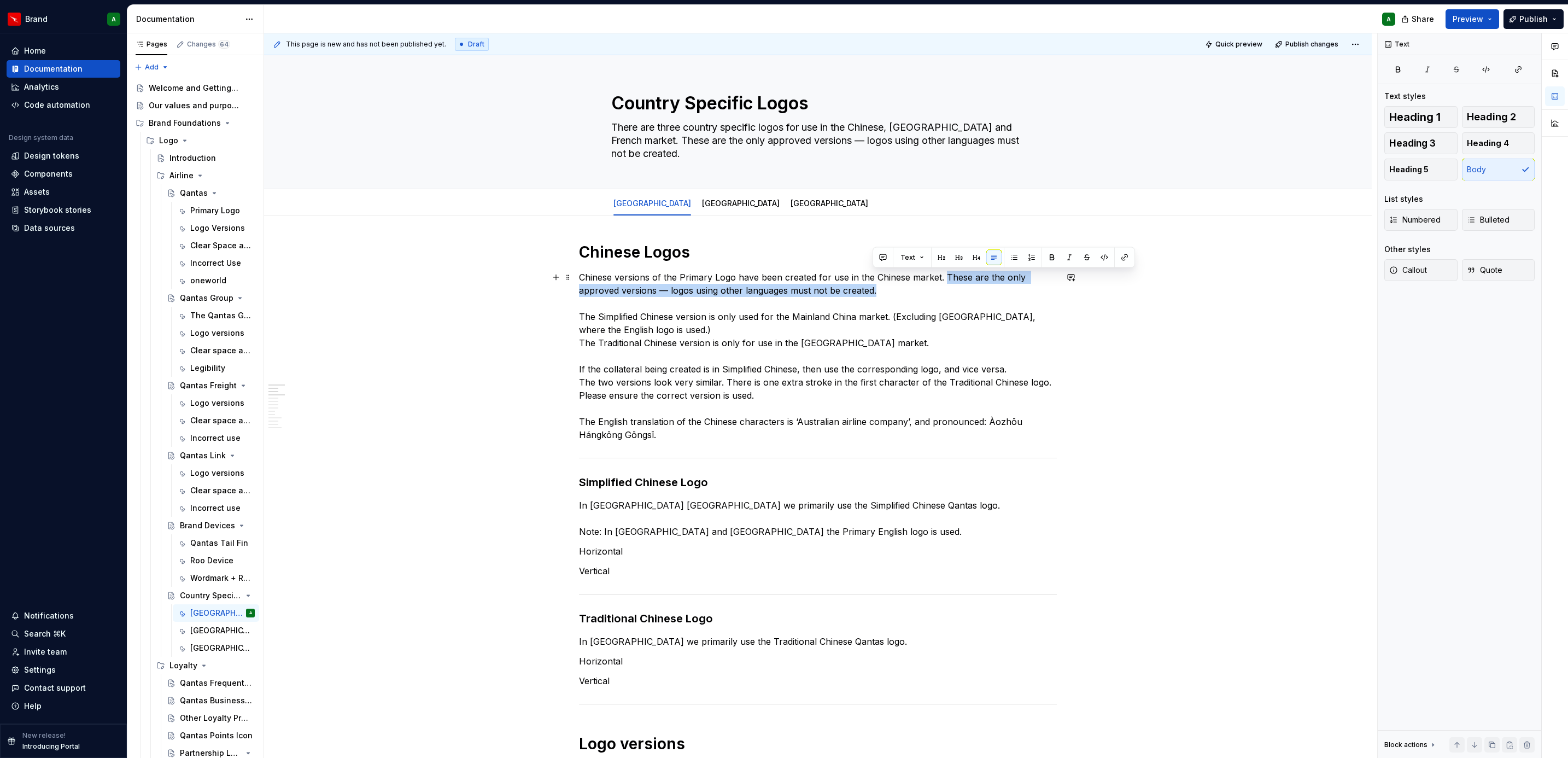
drag, startPoint x: 940, startPoint y: 274, endPoint x: 939, endPoint y: 290, distance: 16.0
click at [939, 290] on p "Chinese versions of the Primary Logo have been created for use in the Chinese m…" at bounding box center [818, 356] width 478 height 171
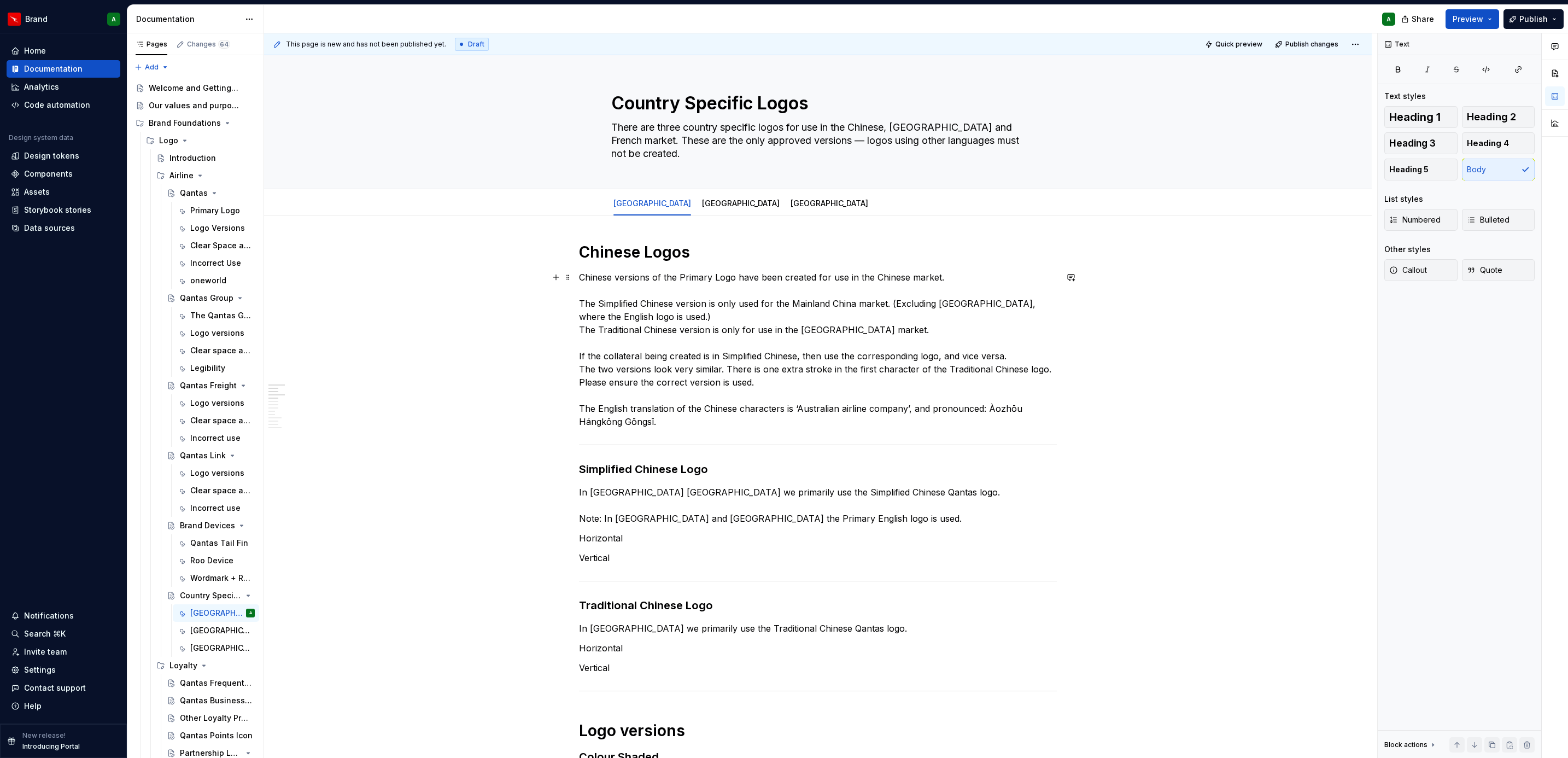
click at [976, 375] on p "Chinese versions of the Primary Logo have been created for use in the Chinese m…" at bounding box center [818, 349] width 478 height 157
type textarea "*"
click at [696, 490] on p "In [GEOGRAPHIC_DATA] [GEOGRAPHIC_DATA] we primarily use the Simplified Chinese …" at bounding box center [818, 504] width 478 height 39
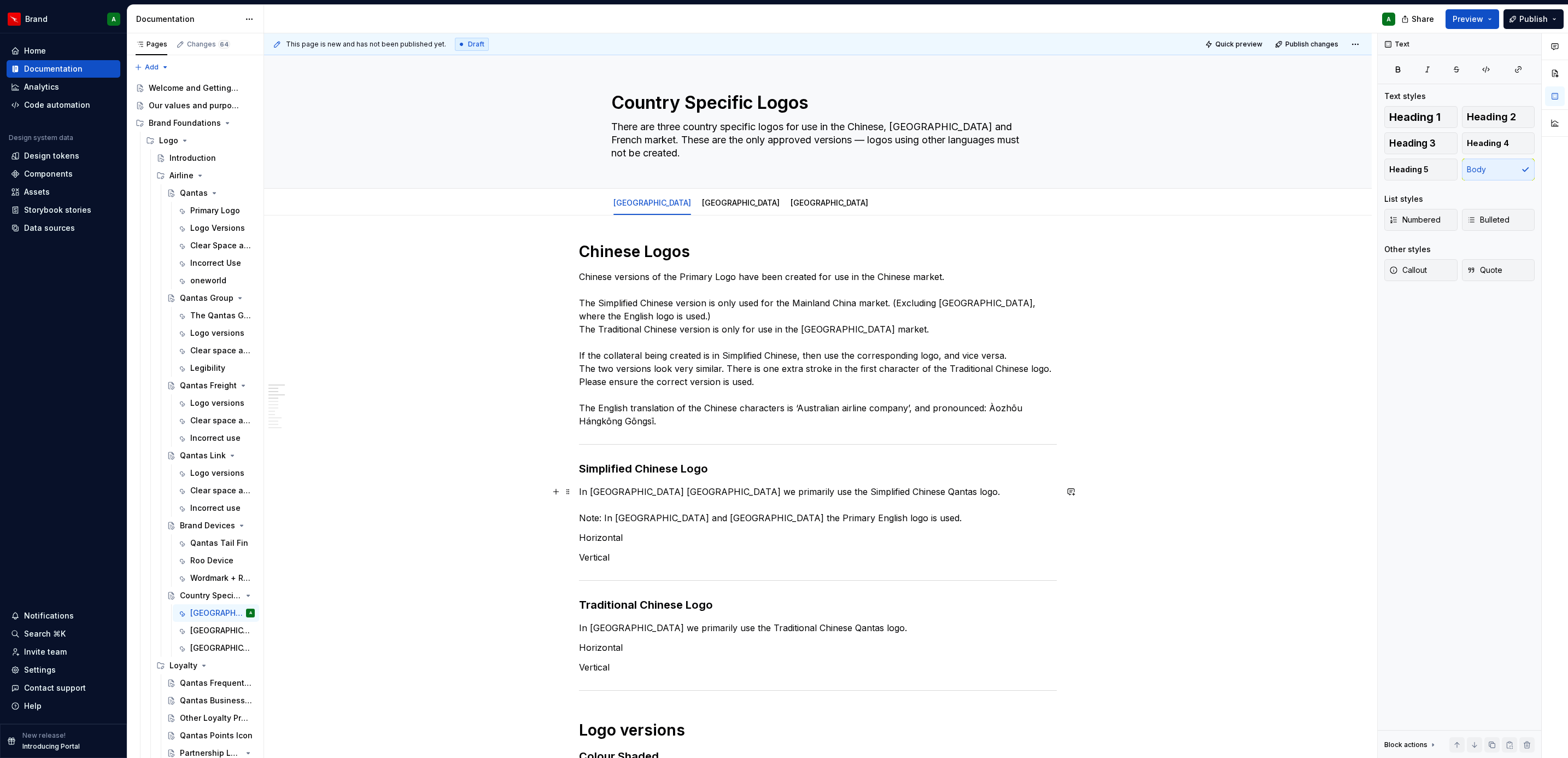
click at [696, 490] on p "In [GEOGRAPHIC_DATA] [GEOGRAPHIC_DATA] we primarily use the Simplified Chinese …" at bounding box center [818, 504] width 478 height 39
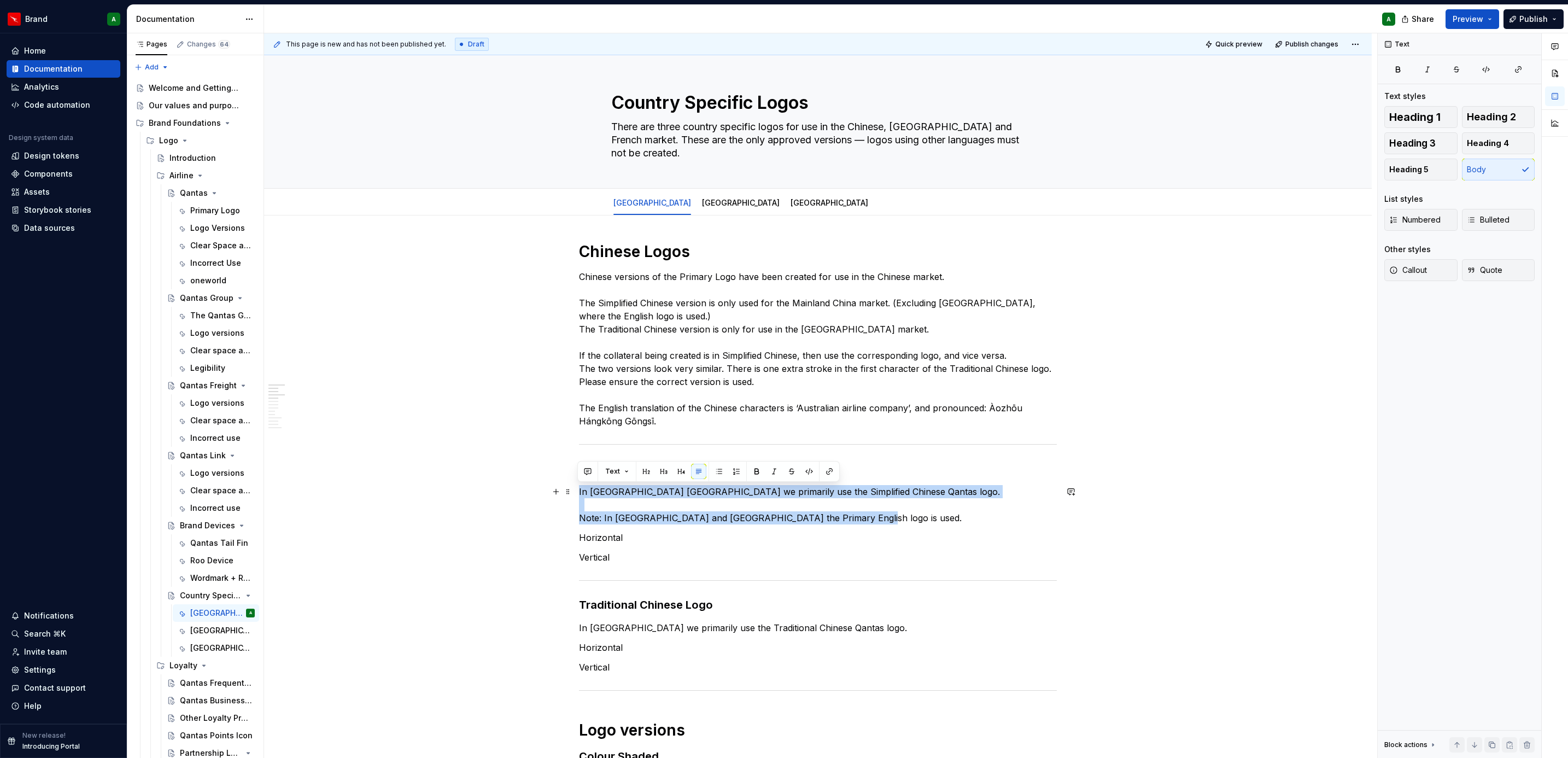
click at [696, 490] on p "In [GEOGRAPHIC_DATA] [GEOGRAPHIC_DATA] we primarily use the Simplified Chinese …" at bounding box center [818, 504] width 478 height 39
drag, startPoint x: 874, startPoint y: 489, endPoint x: 568, endPoint y: 492, distance: 306.0
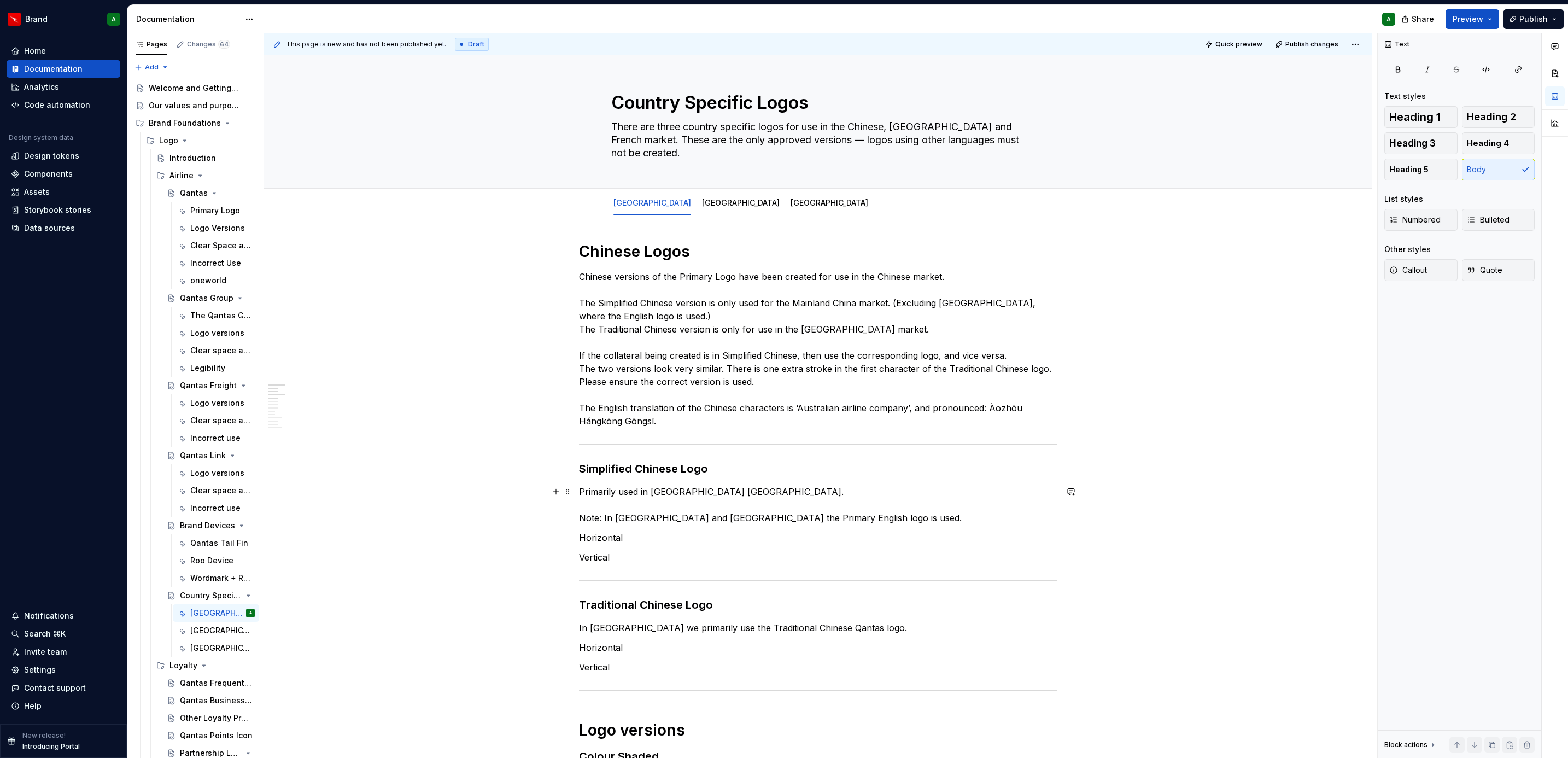
click at [681, 517] on p "Primarily used in [GEOGRAPHIC_DATA] [GEOGRAPHIC_DATA]. Note: In [GEOGRAPHIC_DAT…" at bounding box center [818, 504] width 478 height 39
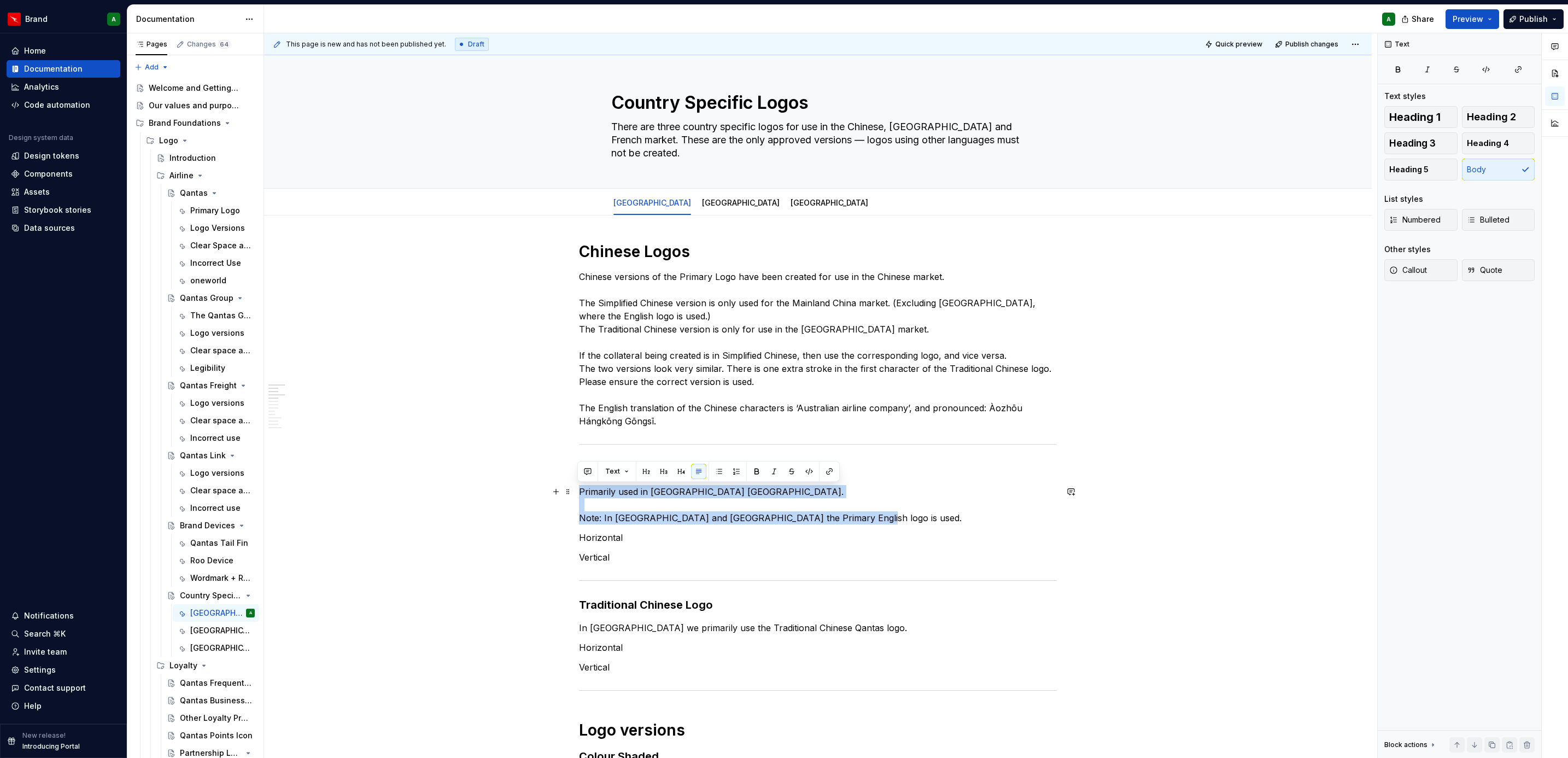
click at [681, 517] on p "Primarily used in [GEOGRAPHIC_DATA] [GEOGRAPHIC_DATA]. Note: In [GEOGRAPHIC_DAT…" at bounding box center [818, 504] width 478 height 39
drag, startPoint x: 862, startPoint y: 521, endPoint x: 559, endPoint y: 521, distance: 303.0
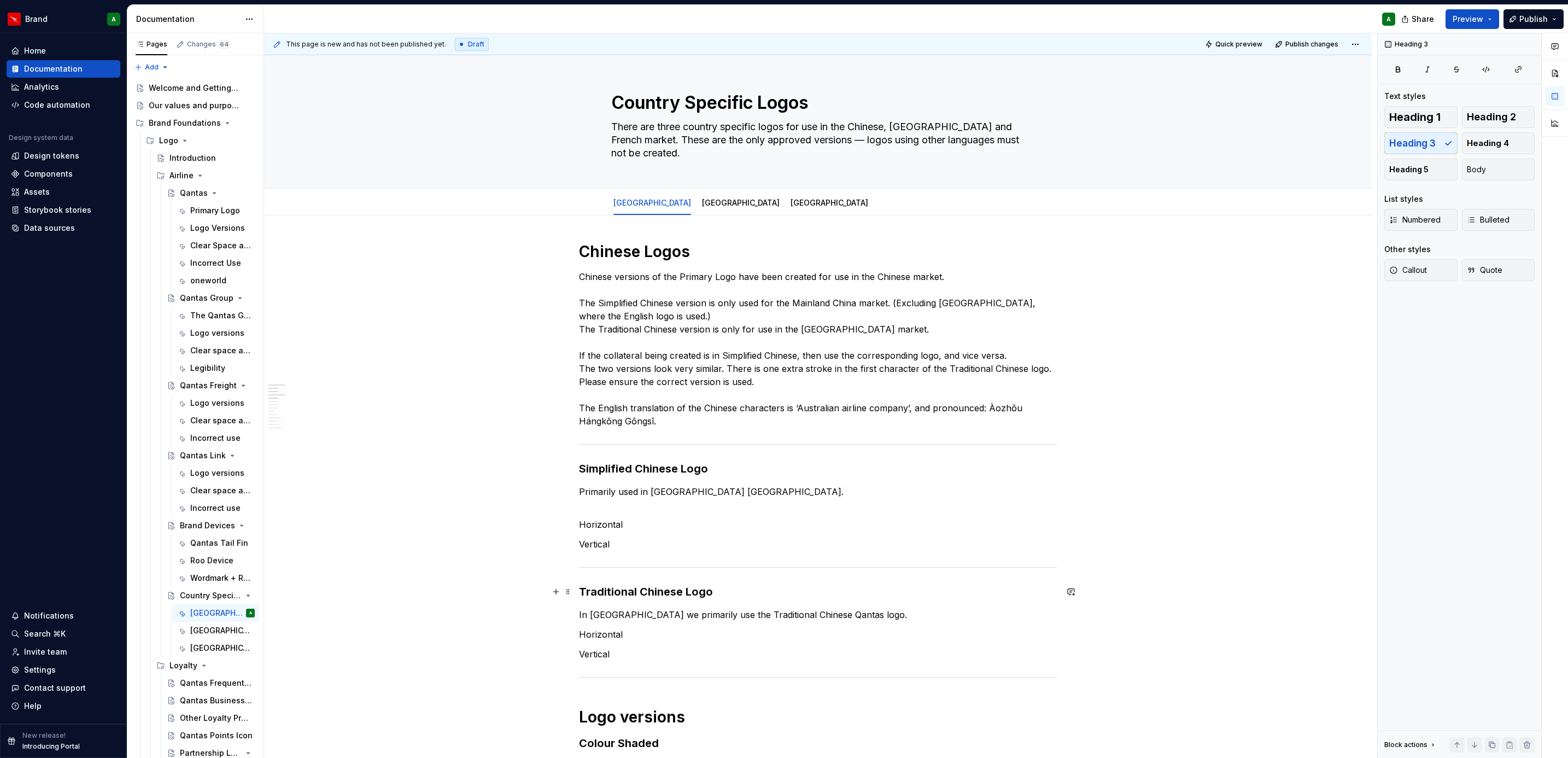
click at [734, 584] on h3 "Traditional Chinese Logo" at bounding box center [818, 592] width 478 height 16
click at [681, 502] on p "Primarily used in [GEOGRAPHIC_DATA] [GEOGRAPHIC_DATA]." at bounding box center [818, 497] width 478 height 26
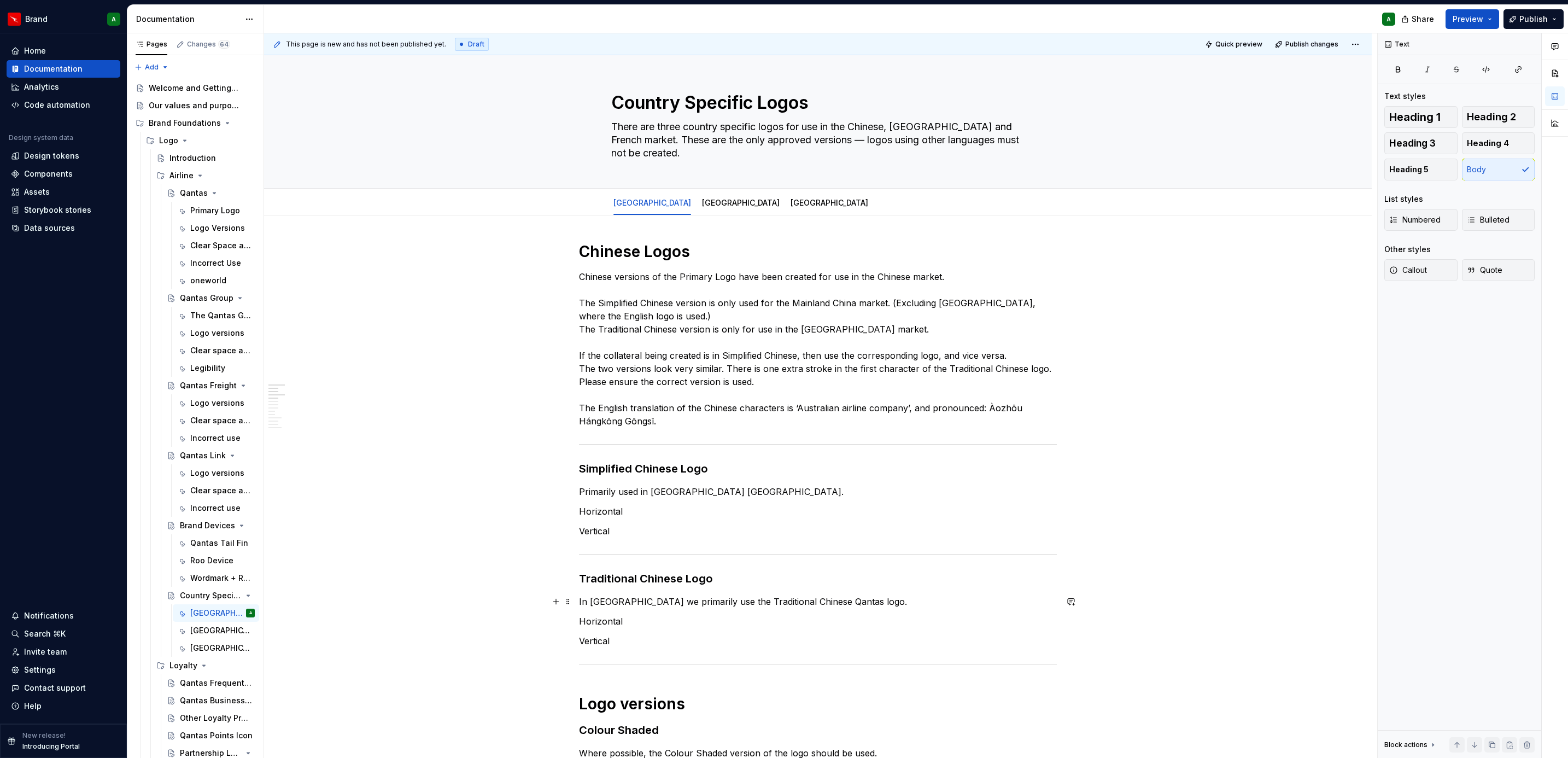
click at [606, 599] on p "In [GEOGRAPHIC_DATA] we primarily use the Traditional Chinese Qantas logo." at bounding box center [818, 601] width 478 height 13
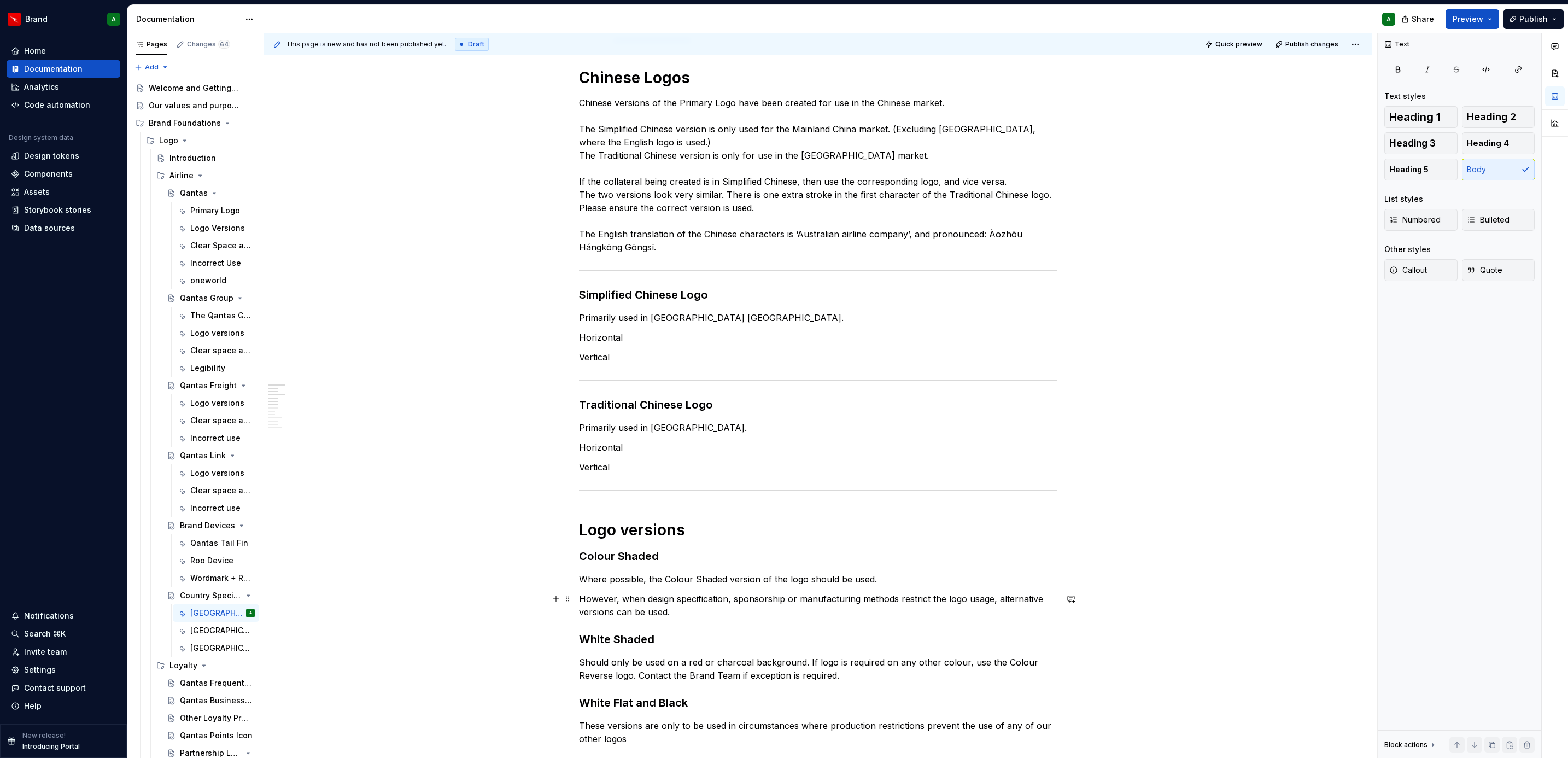
scroll to position [176, 0]
type textarea "*"
